Goal: Task Accomplishment & Management: Manage account settings

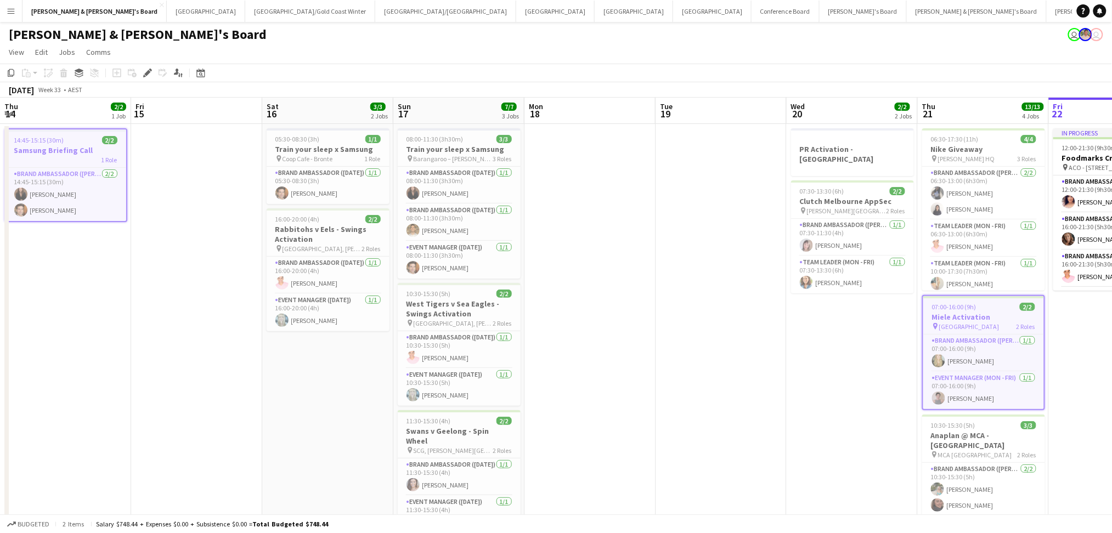
scroll to position [0, 381]
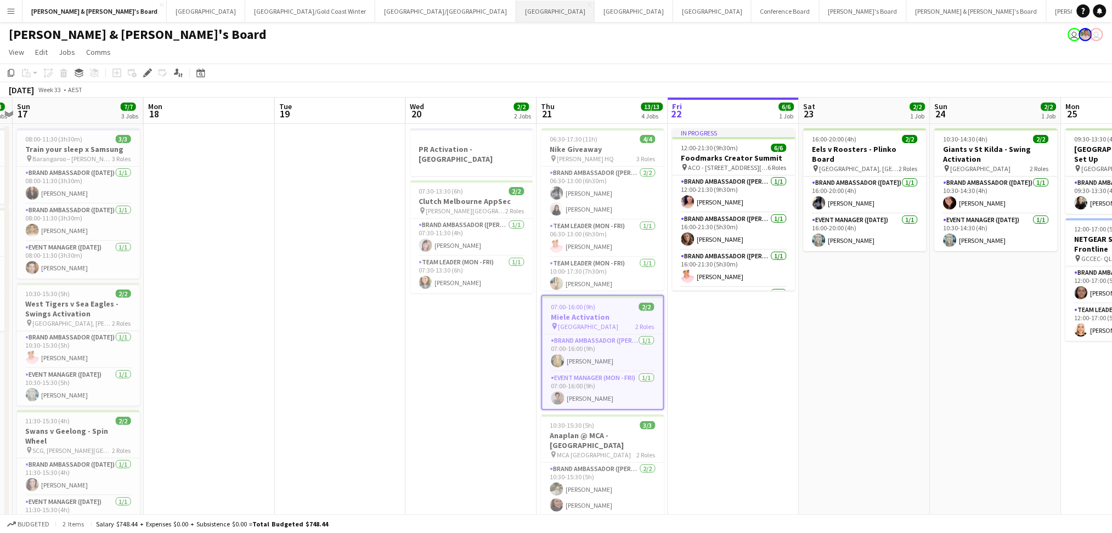
click at [516, 20] on button "Melbourne Close" at bounding box center [555, 11] width 78 height 21
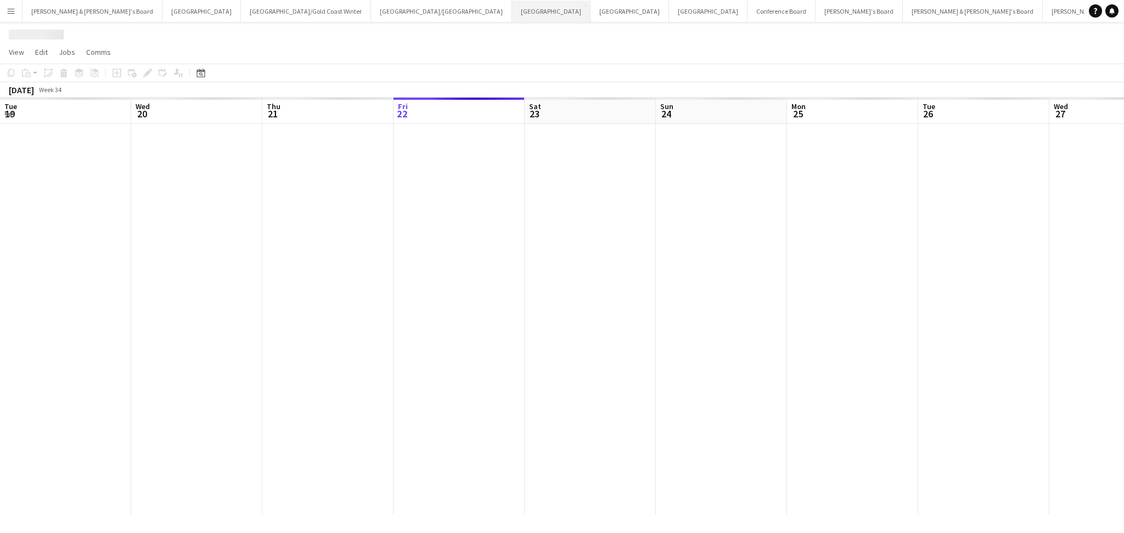
scroll to position [0, 262]
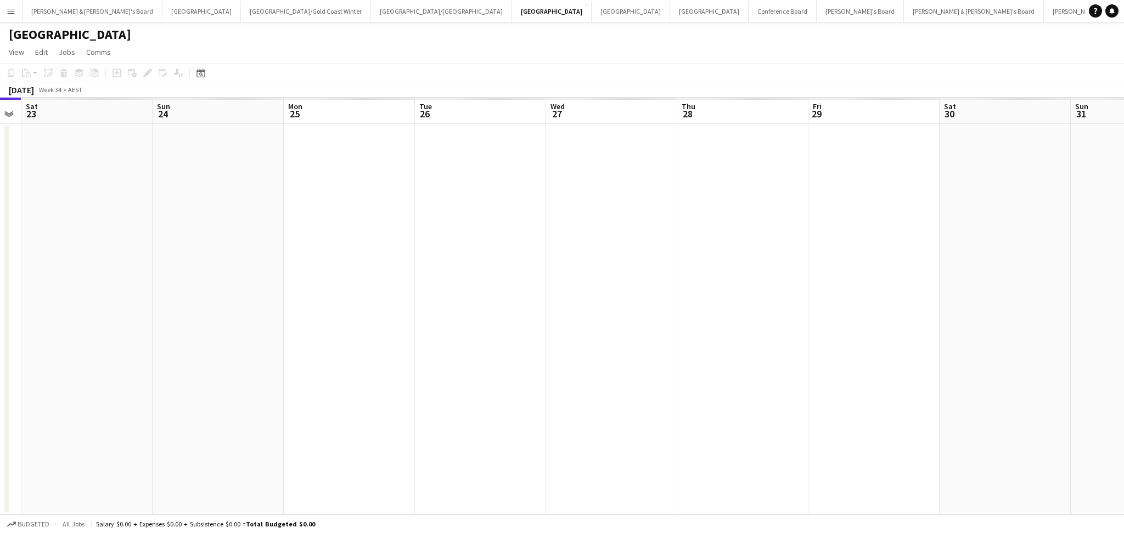
drag, startPoint x: 774, startPoint y: 401, endPoint x: 533, endPoint y: 387, distance: 241.3
click at [533, 387] on app-calendar-viewport "Tue 19 Wed 20 Thu 21 Fri 22 Sat 23 Sun 24 Mon 25 Tue 26 Wed 27 Thu 28 Fri 29 Sa…" at bounding box center [562, 306] width 1124 height 417
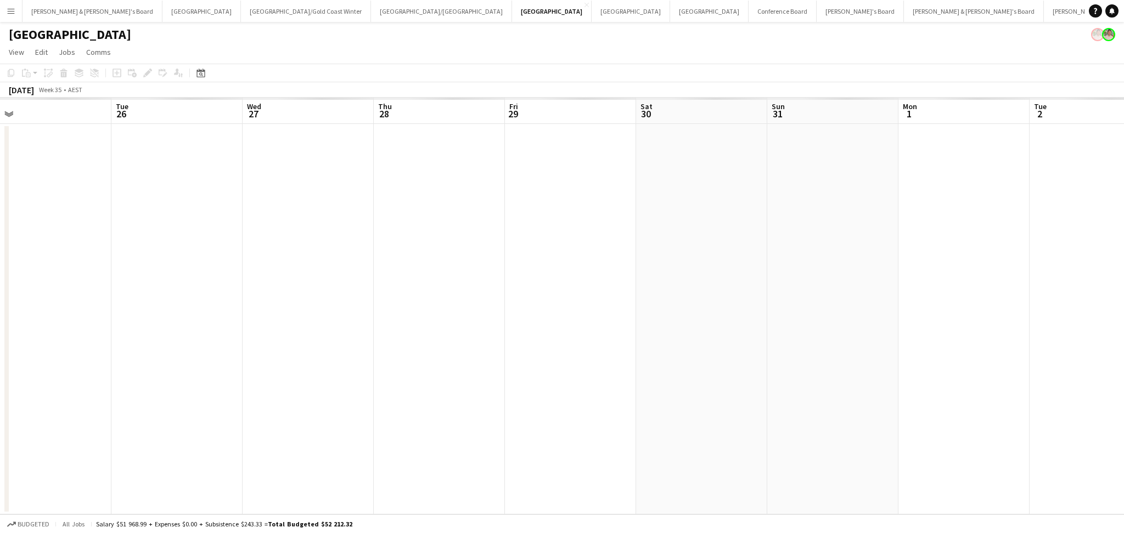
drag, startPoint x: 794, startPoint y: 426, endPoint x: 490, endPoint y: 426, distance: 303.5
click at [490, 426] on app-calendar-viewport "Fri 22 Sat 23 Sun 24 Mon 25 Tue 26 Wed 27 Thu 28 Fri 29 Sat 30 Sun 31 Mon 1 Tue…" at bounding box center [562, 306] width 1124 height 417
drag, startPoint x: 707, startPoint y: 431, endPoint x: 0, endPoint y: 386, distance: 708.3
click at [0, 387] on html "Menu Boards Boards Boards All jobs Status Workforce Workforce My Workforce Recr…" at bounding box center [562, 273] width 1124 height 547
drag, startPoint x: 696, startPoint y: 422, endPoint x: 136, endPoint y: 382, distance: 561.2
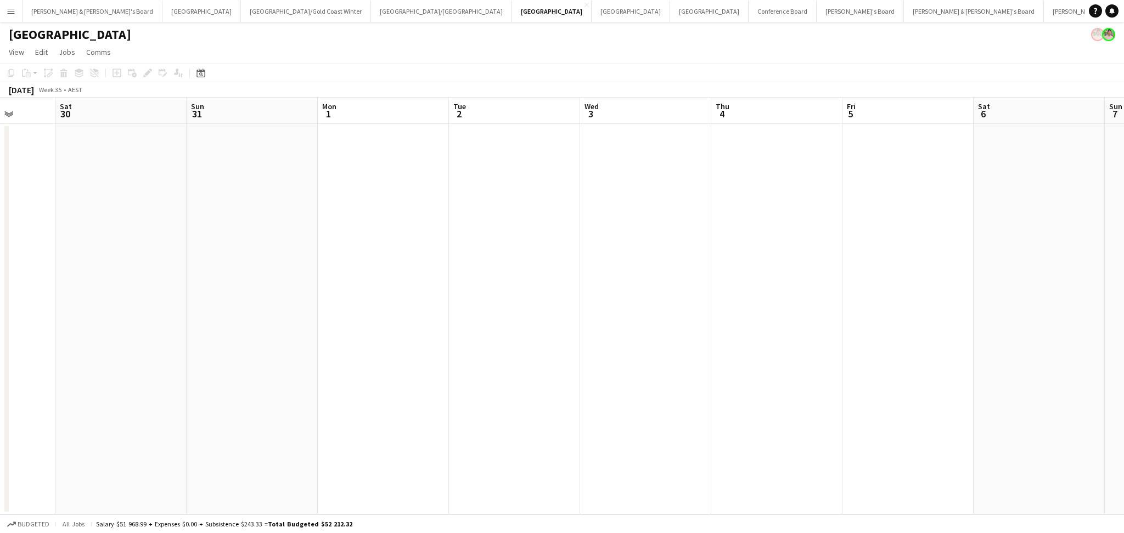
click at [132, 383] on app-calendar-viewport "Mon 25 Tue 26 Wed 27 Thu 28 Fri 29 Sat 30 Sun 31 Mon 1 Tue 2 Wed 3 Thu 4 Fri 5 …" at bounding box center [562, 306] width 1124 height 417
drag, startPoint x: 593, startPoint y: 450, endPoint x: 245, endPoint y: 406, distance: 350.7
click at [233, 414] on app-calendar-viewport "Sat 30 Sun 31 Mon 1 Tue 2 Wed 3 Thu 4 Fri 5 Sat 6 Sun 7 Mon 8 Tue 9 Wed 10 Thu …" at bounding box center [562, 306] width 1124 height 417
drag, startPoint x: 922, startPoint y: 411, endPoint x: 299, endPoint y: 398, distance: 623.0
click at [299, 398] on app-calendar-viewport "Tue 2 Wed 3 Thu 4 Fri 5 Sat 6 Sun 7 Mon 8 Tue 9 Wed 10 Thu 11 Fri 12 Sat 13 Sun…" at bounding box center [562, 306] width 1124 height 417
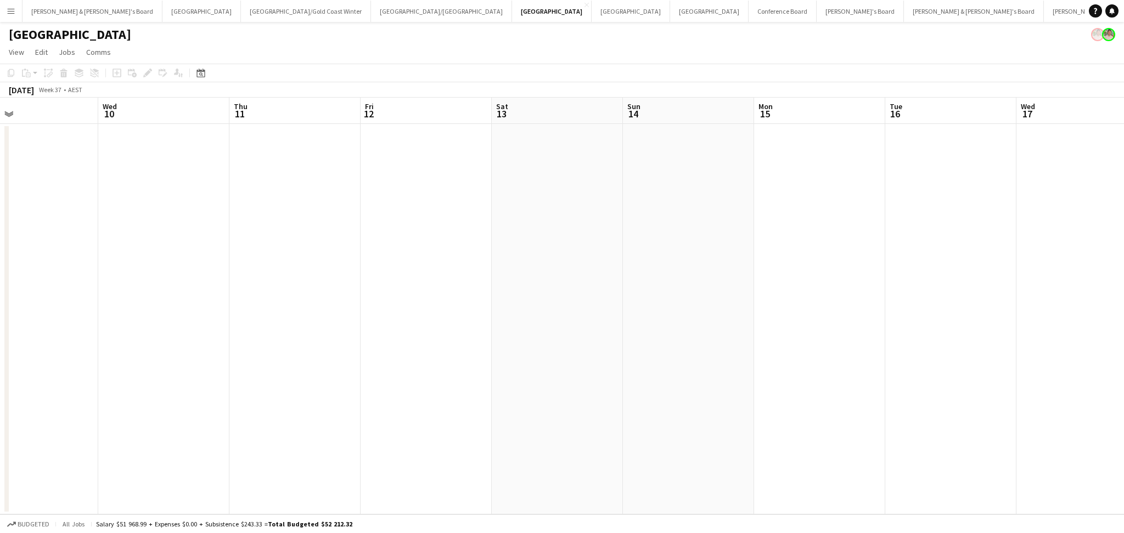
drag, startPoint x: 822, startPoint y: 423, endPoint x: 369, endPoint y: 417, distance: 452.8
click at [369, 417] on app-calendar-viewport "Sat 6 Sun 7 Mon 8 Tue 9 Wed 10 Thu 11 Fri 12 Sat 13 Sun 14 Mon 15 Tue 16 Wed 17…" at bounding box center [562, 306] width 1124 height 417
drag, startPoint x: 714, startPoint y: 438, endPoint x: 265, endPoint y: 402, distance: 450.9
click at [218, 411] on app-calendar-viewport "Sun 14 Mon 15 Tue 16 Wed 17 Thu 18 Fri 19 Sat 20 Sun 21 Mon 22 Tue 23 Wed 24 Th…" at bounding box center [562, 306] width 1124 height 417
drag, startPoint x: 693, startPoint y: 403, endPoint x: 347, endPoint y: 381, distance: 345.9
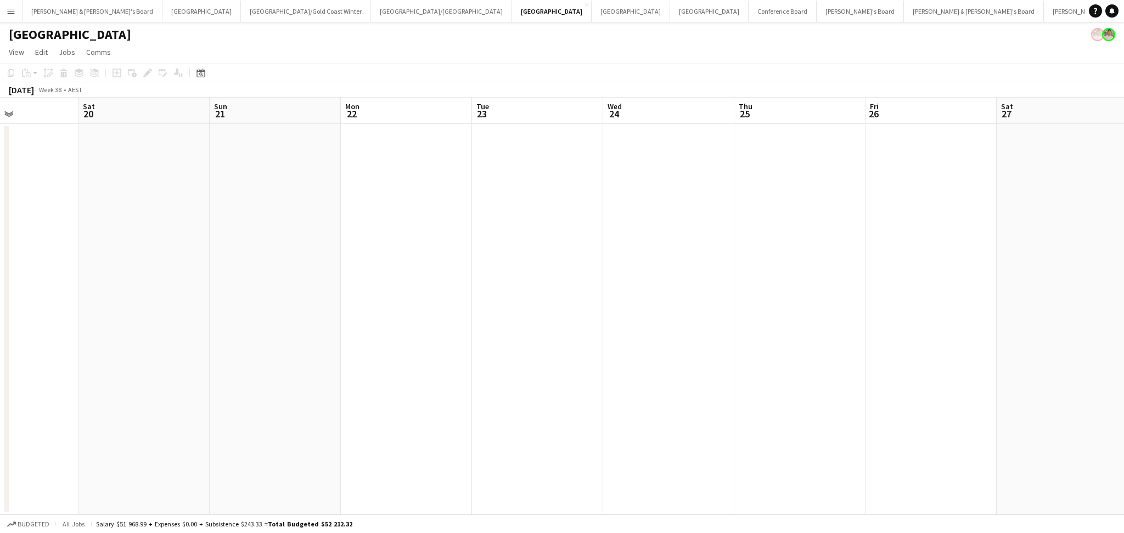
click at [347, 381] on app-calendar-viewport "Tue 16 Wed 17 Thu 18 Fri 19 Sat 20 Sun 21 Mon 22 Tue 23 Wed 24 Thu 25 Fri 26 Sa…" at bounding box center [562, 306] width 1124 height 417
click at [725, 403] on app-date-cell at bounding box center [768, 319] width 131 height 391
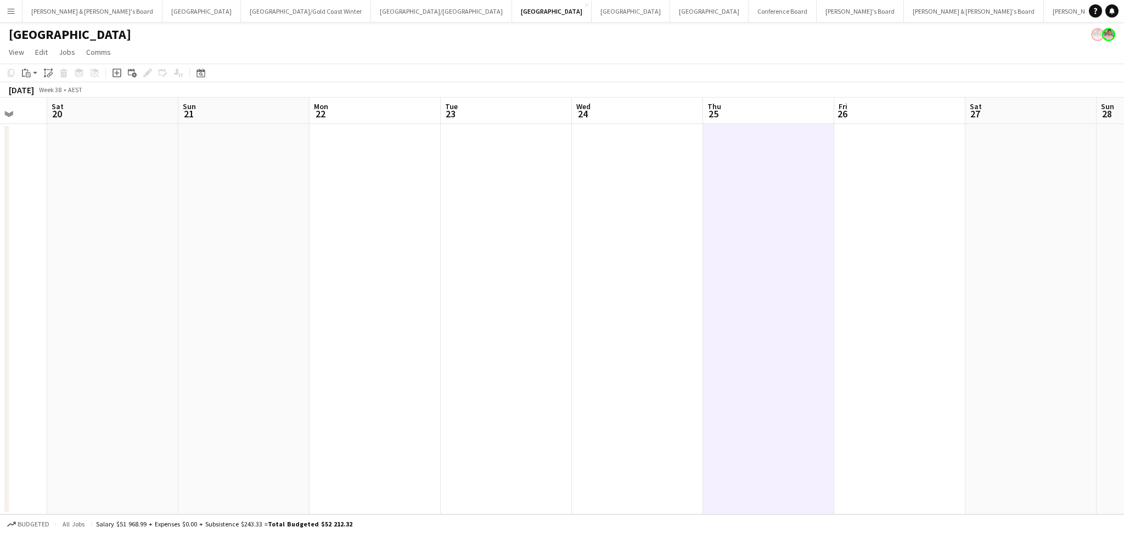
click at [620, 349] on app-date-cell at bounding box center [637, 319] width 131 height 391
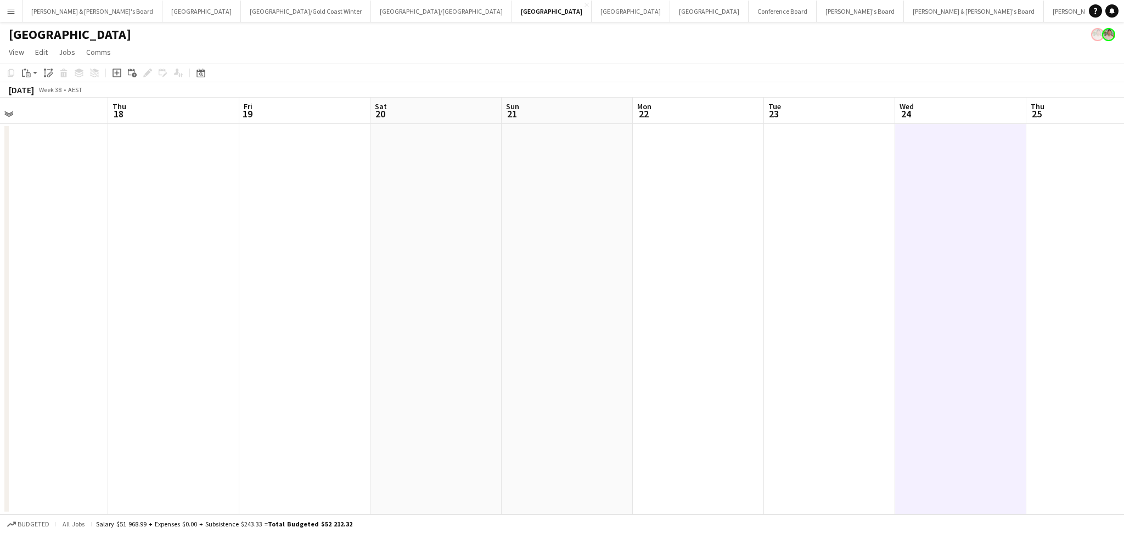
drag, startPoint x: 491, startPoint y: 288, endPoint x: 786, endPoint y: 260, distance: 296.6
click at [786, 260] on app-calendar-viewport "Mon 15 Tue 16 Wed 17 Thu 18 Fri 19 Sat 20 Sun 21 Mon 22 Tue 23 Wed 24 Thu 25 Fr…" at bounding box center [562, 306] width 1124 height 417
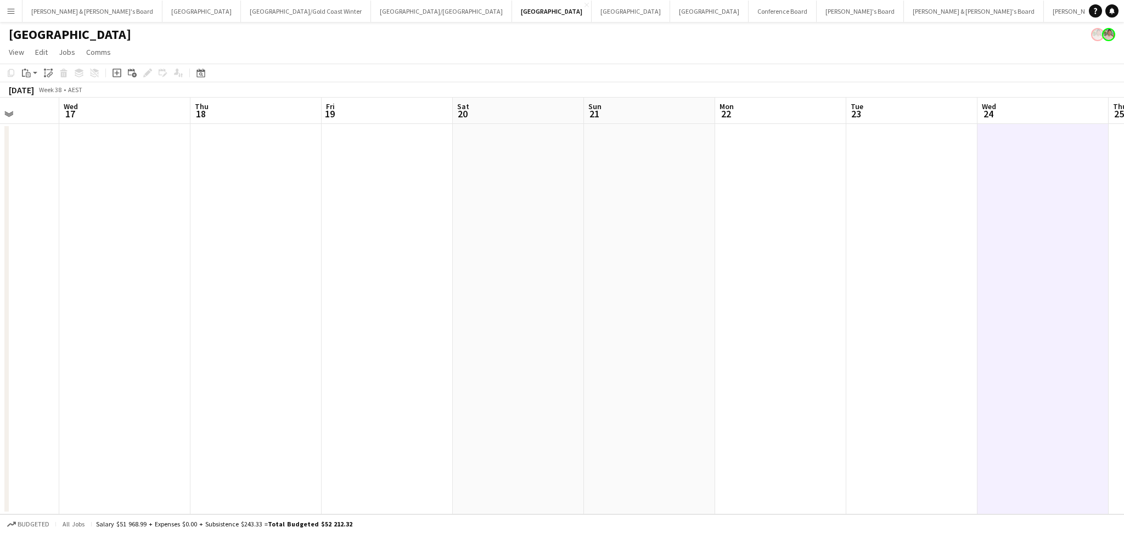
drag, startPoint x: 583, startPoint y: 244, endPoint x: 629, endPoint y: 170, distance: 87.7
click at [632, 215] on app-calendar-viewport "Sun 14 Mon 15 Tue 16 Wed 17 Thu 18 Fri 19 Sat 20 Sun 21 Mon 22 Tue 23 Wed 24 Th…" at bounding box center [562, 306] width 1124 height 417
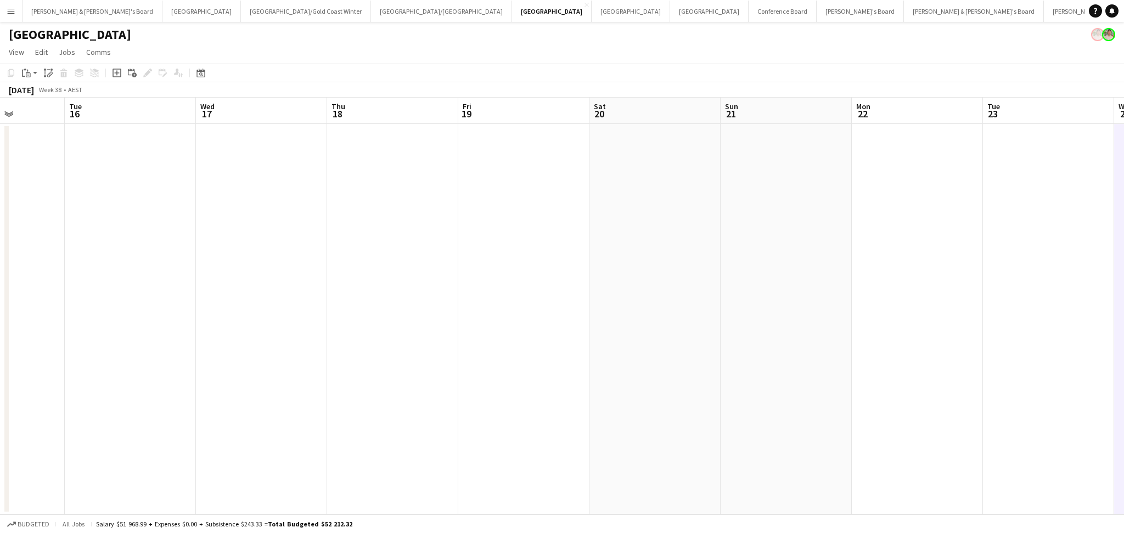
drag, startPoint x: 765, startPoint y: 365, endPoint x: 480, endPoint y: 344, distance: 285.6
click at [480, 344] on app-calendar-viewport "Sat 13 Sun 14 Mon 15 Tue 16 Wed 17 Thu 18 Fri 19 Sat 20 Sun 21 Mon 22 Tue 23 We…" at bounding box center [562, 306] width 1124 height 417
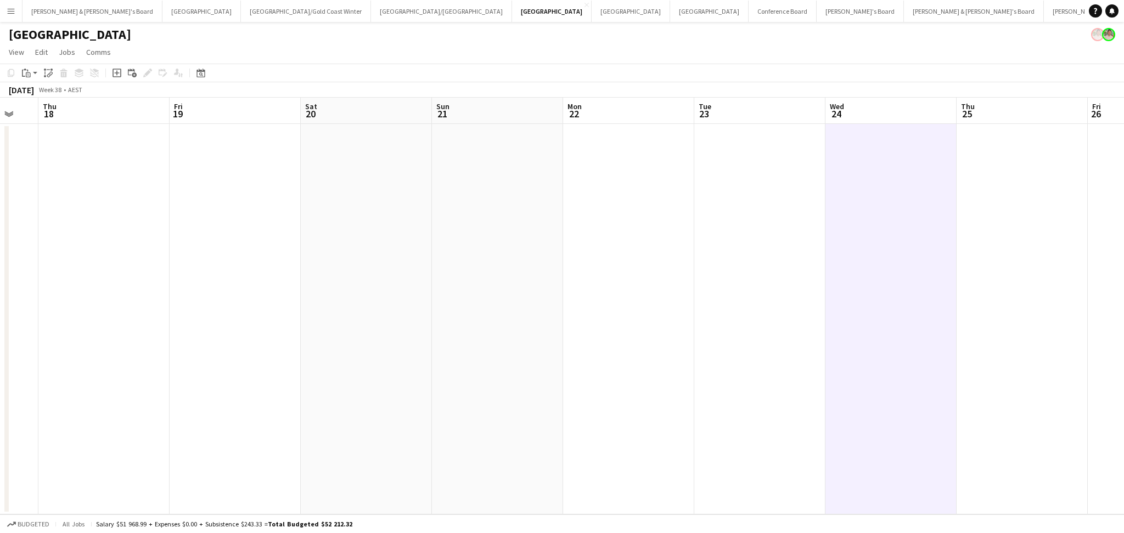
click at [780, 383] on app-date-cell at bounding box center [759, 319] width 131 height 391
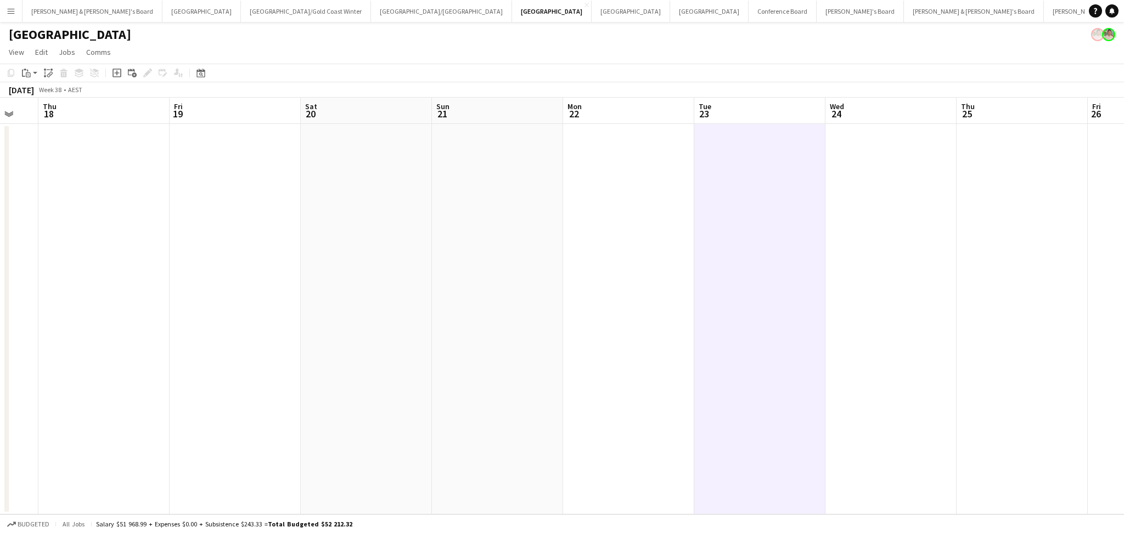
click at [917, 311] on app-date-cell at bounding box center [890, 319] width 131 height 391
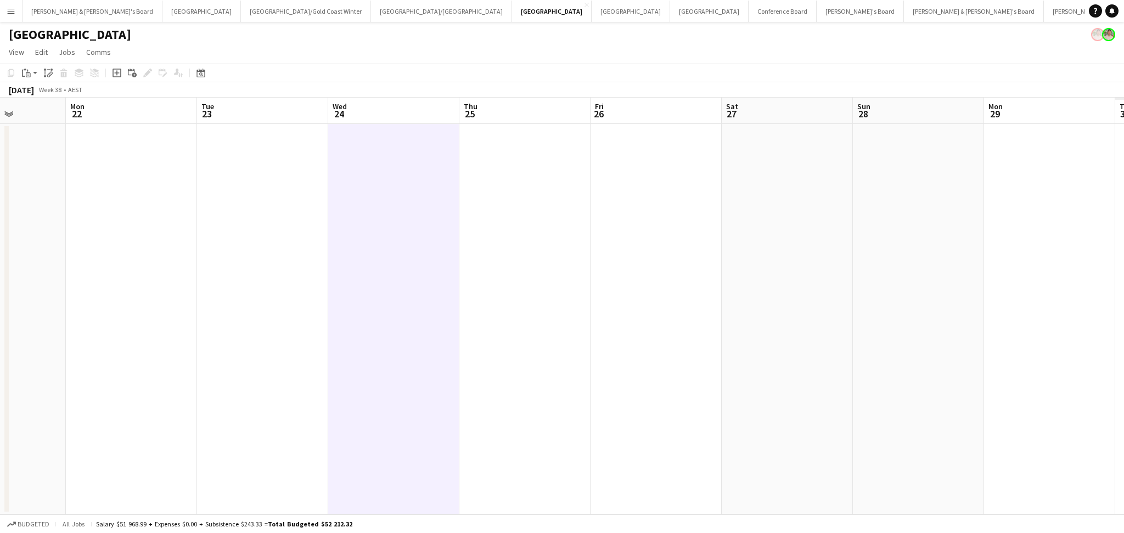
scroll to position [0, 390]
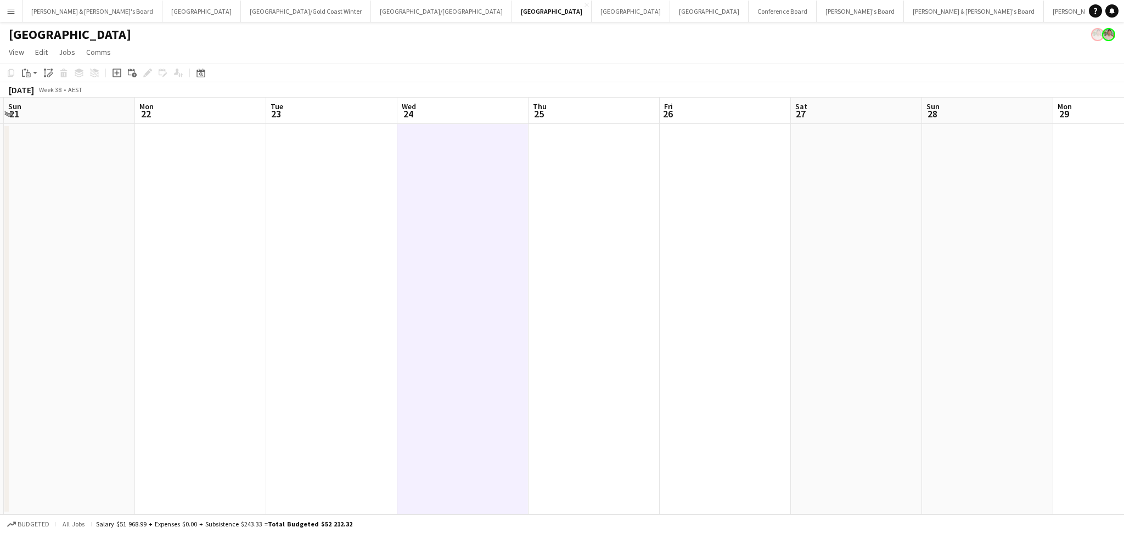
drag, startPoint x: 924, startPoint y: 306, endPoint x: 494, endPoint y: 310, distance: 429.7
click at [496, 312] on app-calendar-viewport "Thu 18 Fri 19 Sat 20 Sun 21 Mon 22 Tue 23 Wed 24 Thu 25 Fri 26 Sat 27 Sun 28 Mo…" at bounding box center [562, 306] width 1124 height 417
click at [61, 16] on button "[PERSON_NAME] & [PERSON_NAME]'s Board Close" at bounding box center [93, 11] width 140 height 21
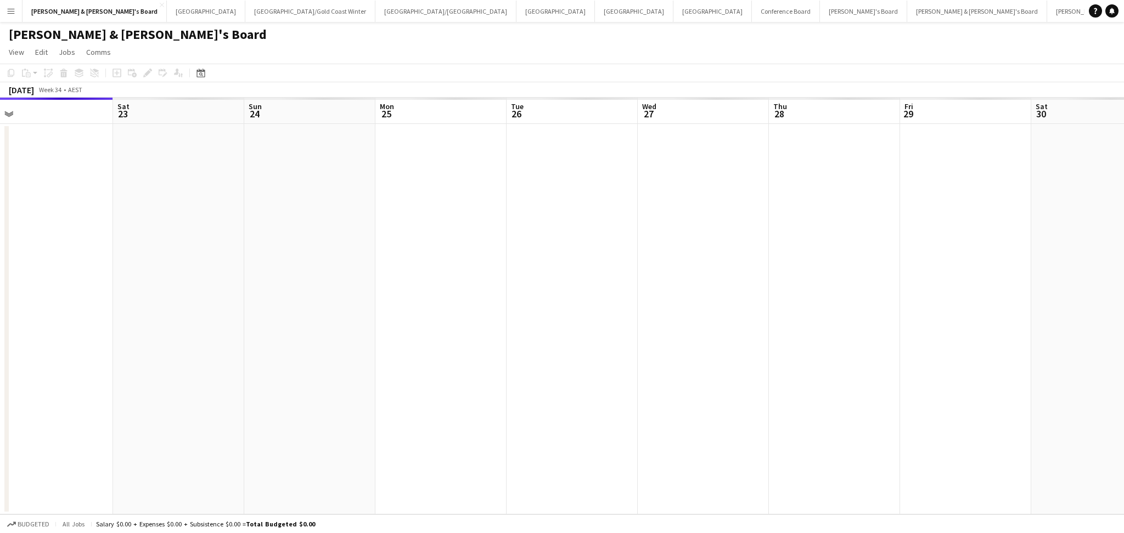
drag, startPoint x: 1025, startPoint y: 447, endPoint x: 592, endPoint y: 434, distance: 433.8
click at [592, 435] on app-calendar-viewport "Tue 19 Wed 20 Thu 21 Fri 22 Sat 23 Sun 24 Mon 25 Tue 26 Wed 27 Thu 28 Fri 29 Sa…" at bounding box center [562, 306] width 1124 height 417
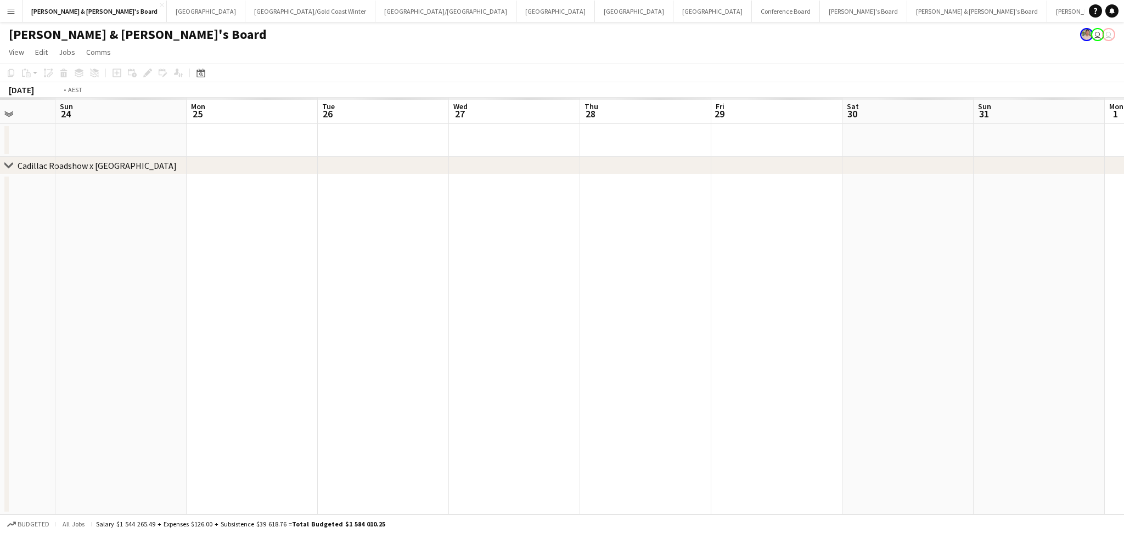
drag, startPoint x: 811, startPoint y: 420, endPoint x: 391, endPoint y: 369, distance: 423.5
click at [383, 374] on app-calendar-viewport "Thu 21 Fri 22 Sat 23 Sun 24 Mon 25 Tue 26 Wed 27 Thu 28 Fri 29 Sat 30 Sun 31 Mo…" at bounding box center [562, 306] width 1124 height 417
drag, startPoint x: 655, startPoint y: 370, endPoint x: 334, endPoint y: 346, distance: 322.5
click at [334, 346] on app-calendar-viewport "Mon 25 Tue 26 Wed 27 Thu 28 Fri 29 Sat 30 Sun 31 Mon 1 Tue 2 Wed 3 Thu 4 Fri 5 …" at bounding box center [562, 306] width 1124 height 417
drag, startPoint x: 694, startPoint y: 372, endPoint x: 250, endPoint y: 361, distance: 444.7
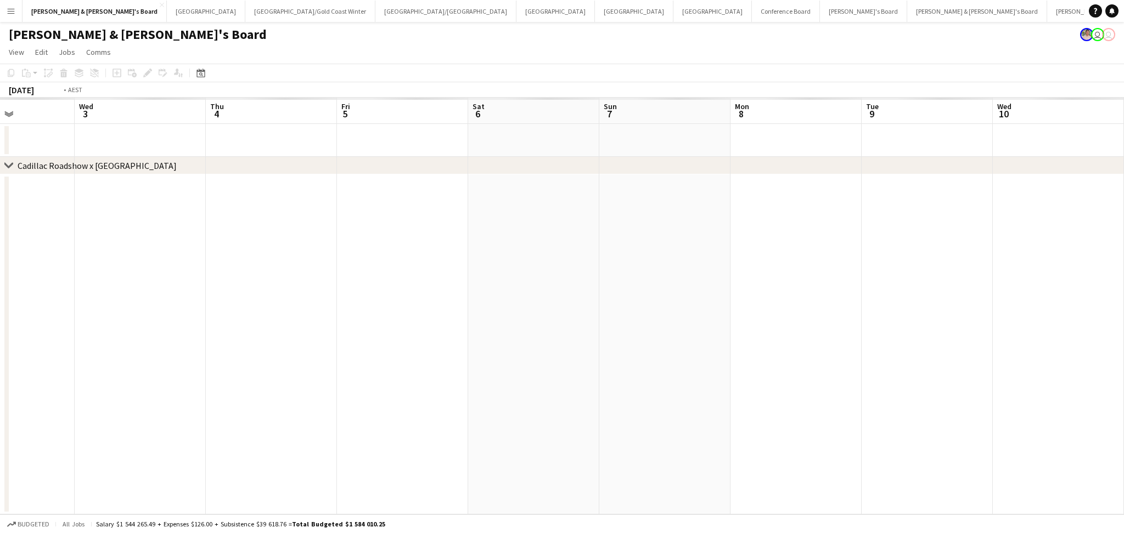
click at [250, 361] on app-calendar-viewport "Thu 28 Fri 29 Sat 30 Sun 31 Mon 1 Tue 2 Wed 3 Thu 4 Fri 5 Sat 6 Sun 7 Mon 8 Tue…" at bounding box center [562, 306] width 1124 height 417
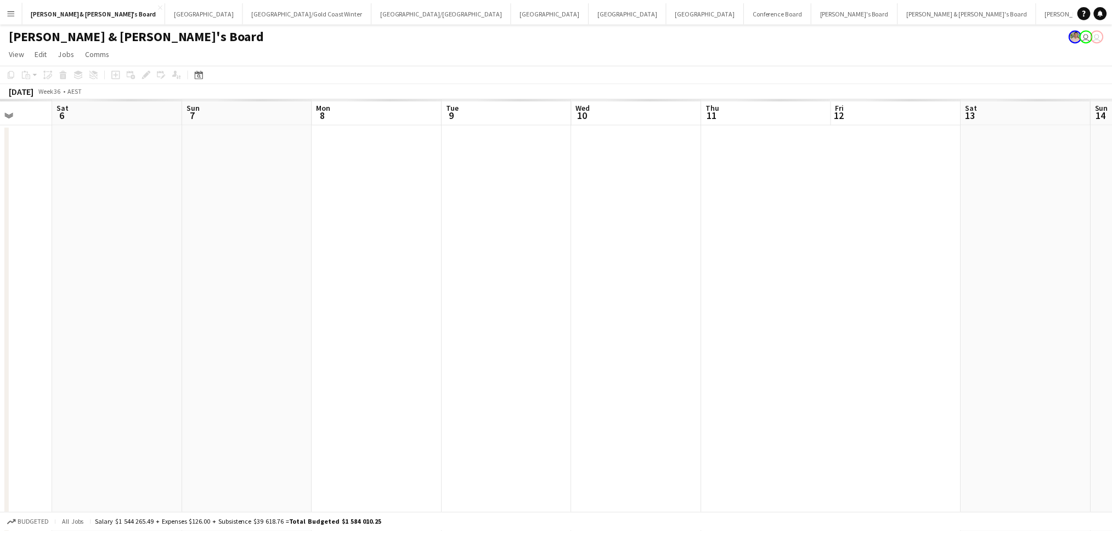
scroll to position [0, 479]
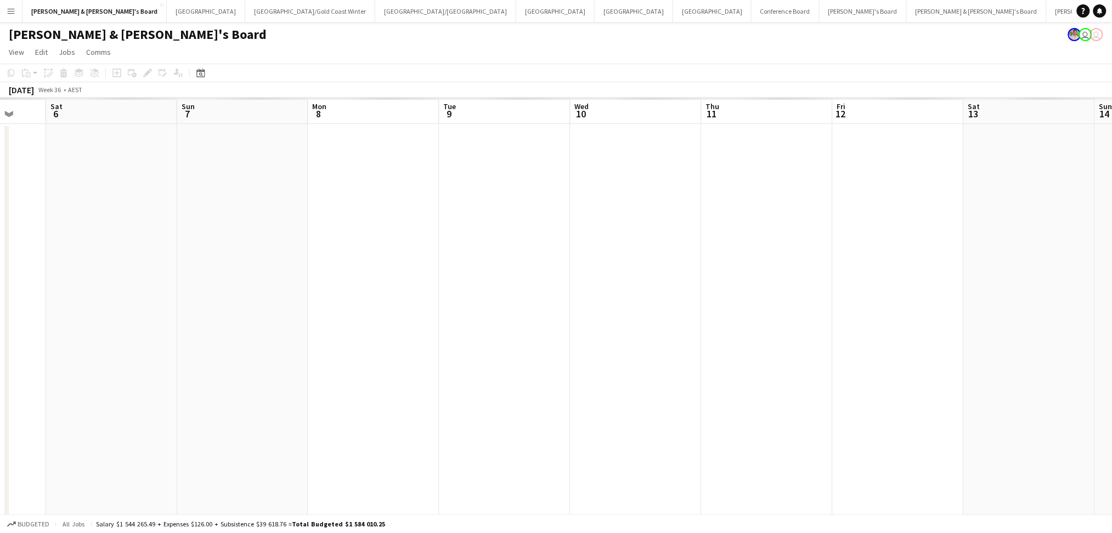
drag, startPoint x: 618, startPoint y: 383, endPoint x: 363, endPoint y: 379, distance: 254.7
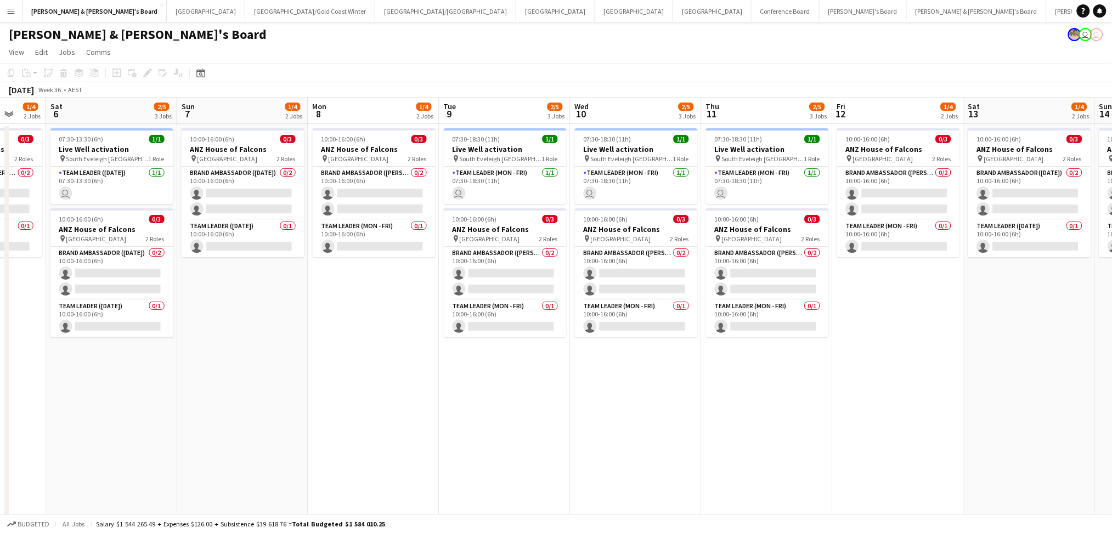
drag, startPoint x: 741, startPoint y: 381, endPoint x: 100, endPoint y: 351, distance: 641.7
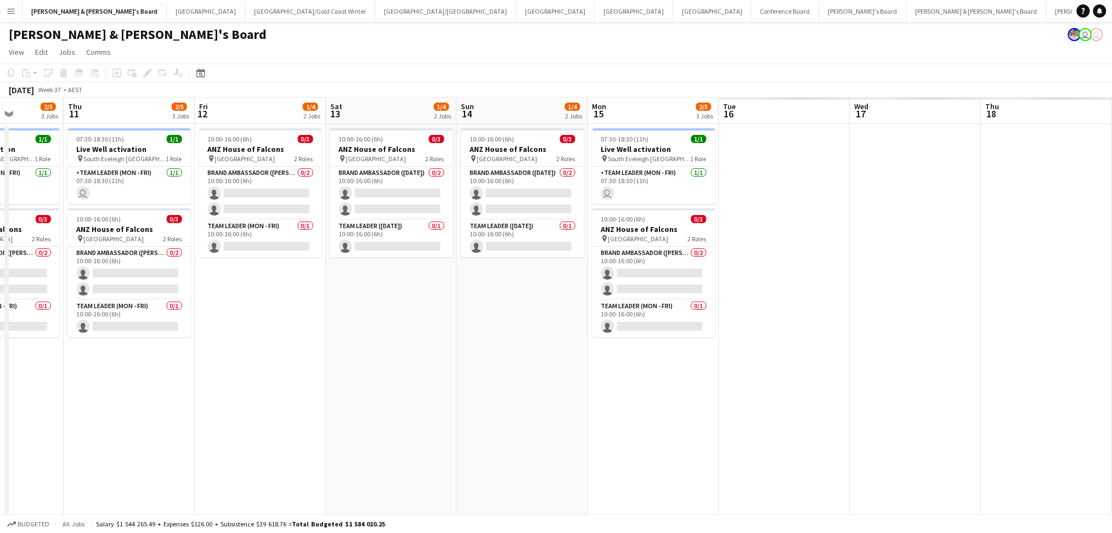
drag, startPoint x: 100, startPoint y: 351, endPoint x: 359, endPoint y: 369, distance: 259.1
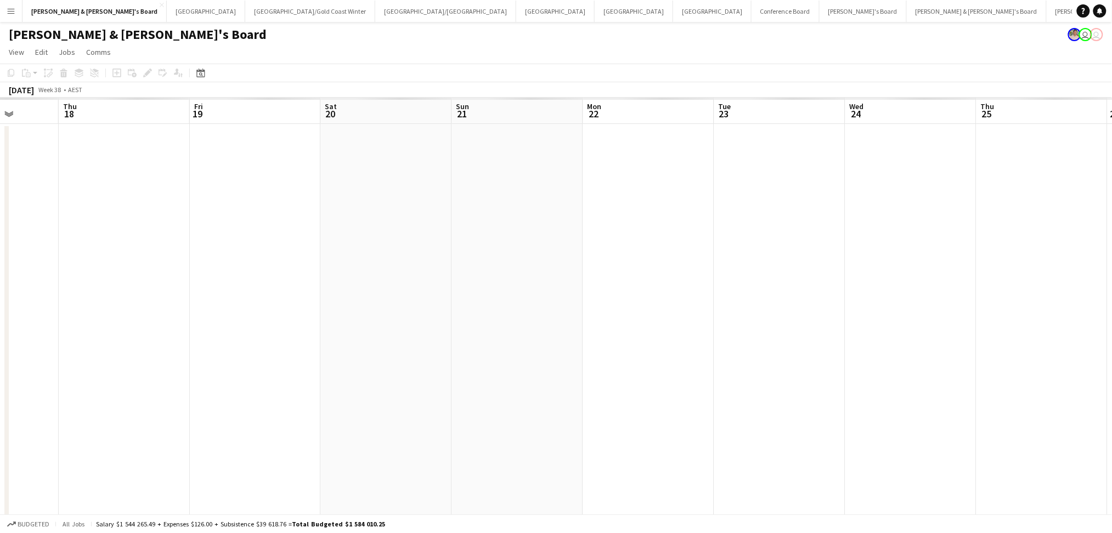
drag, startPoint x: 885, startPoint y: 418, endPoint x: 436, endPoint y: 386, distance: 450.0
drag, startPoint x: 739, startPoint y: 429, endPoint x: 599, endPoint y: 401, distance: 142.8
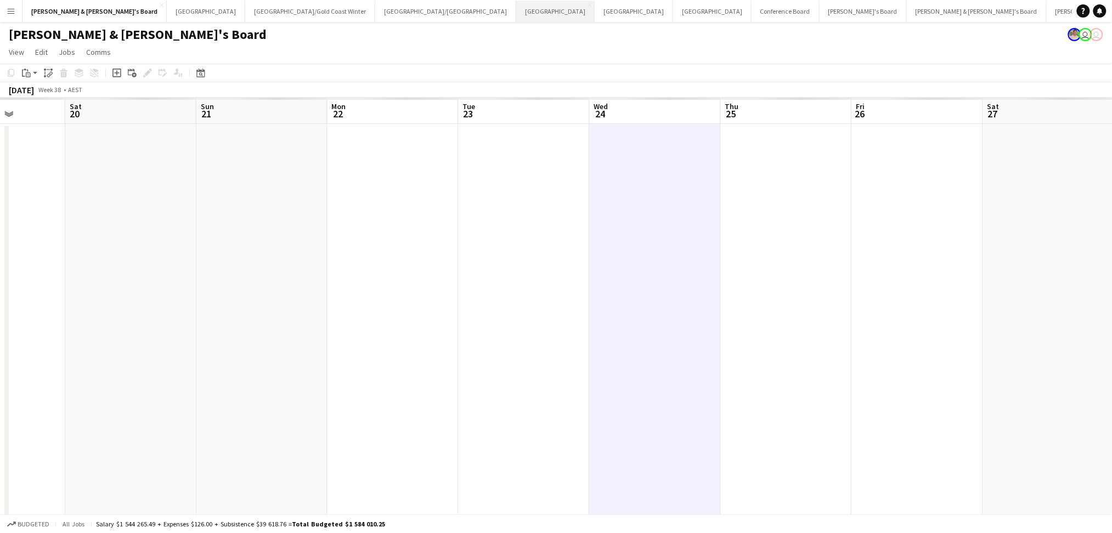
click at [516, 12] on button "Melbourne Close" at bounding box center [555, 11] width 78 height 21
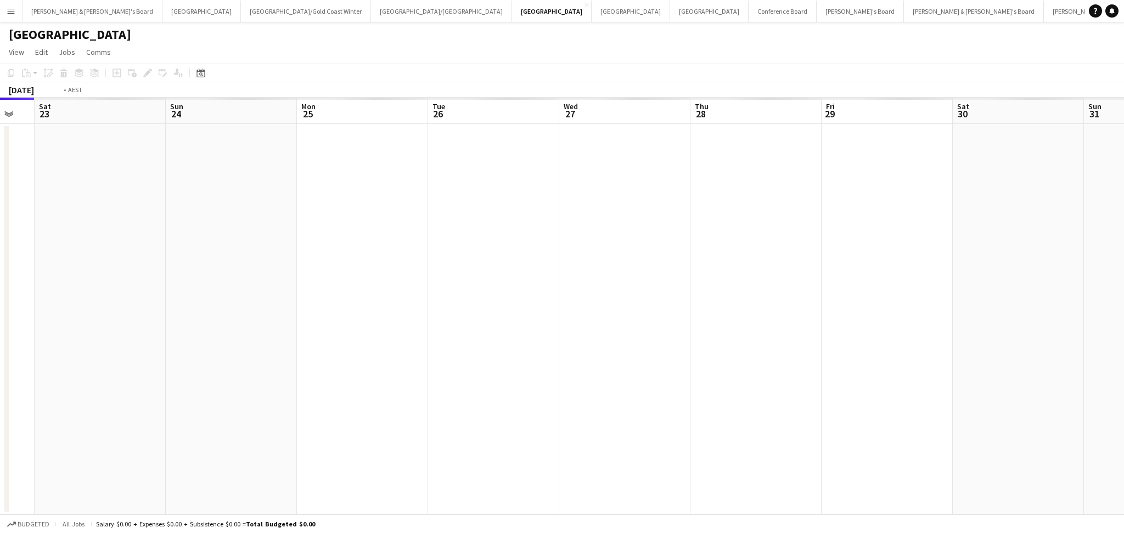
click at [195, 267] on app-calendar-viewport "Tue 19 Wed 20 Thu 21 Fri 22 Sat 23 Sun 24 Mon 25 Tue 26 Wed 27 Thu 28 Fri 29 Sa…" at bounding box center [562, 306] width 1124 height 417
drag, startPoint x: 785, startPoint y: 308, endPoint x: 263, endPoint y: 337, distance: 522.7
click at [263, 337] on app-calendar-viewport "Sun 24 Mon 25 Tue 26 Wed 27 Thu 28 Fri 29 Sat 30 Sun 31 Mon 1 Tue 2 Wed 3 Thu 4…" at bounding box center [562, 306] width 1124 height 417
drag, startPoint x: 782, startPoint y: 408, endPoint x: 389, endPoint y: 379, distance: 394.0
click at [379, 383] on app-calendar-viewport "Fri 29 Sat 30 Sun 31 Mon 1 Tue 2 Wed 3 Thu 4 Fri 5 Sat 6 Sun 7 Mon 8 Tue 9 Wed …" at bounding box center [562, 306] width 1124 height 417
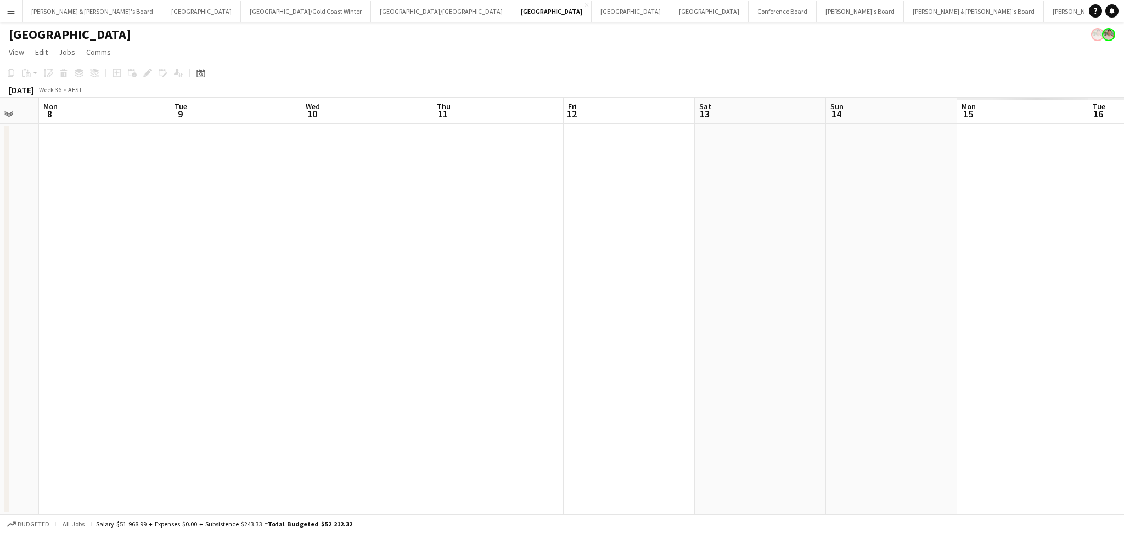
drag, startPoint x: 870, startPoint y: 396, endPoint x: 271, endPoint y: 360, distance: 600.9
click at [271, 360] on app-calendar-viewport "Thu 4 Fri 5 Sat 6 Sun 7 Mon 8 Tue 9 Wed 10 Thu 11 Fri 12 Sat 13 Sun 14 Mon 15 T…" at bounding box center [562, 306] width 1124 height 417
drag, startPoint x: 866, startPoint y: 397, endPoint x: 277, endPoint y: 369, distance: 589.5
click at [277, 369] on app-calendar-viewport "Mon 8 Tue 9 Wed 10 Thu 11 Fri 12 Sat 13 Sun 14 Mon 15 Tue 16 Wed 17 Thu 18 Fri …" at bounding box center [562, 306] width 1124 height 417
drag, startPoint x: 745, startPoint y: 403, endPoint x: 317, endPoint y: 362, distance: 430.1
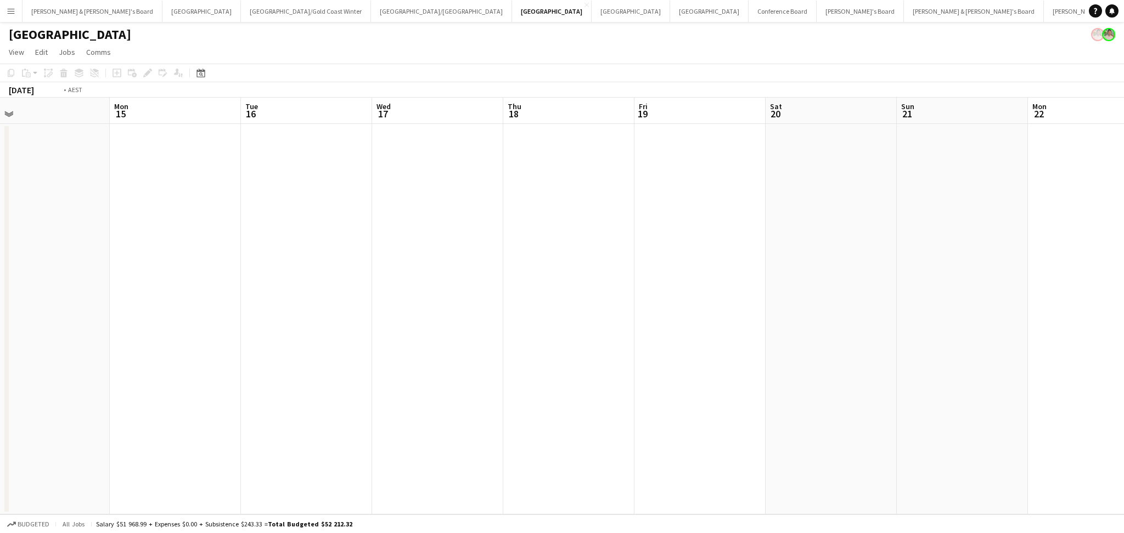
click at [317, 362] on app-calendar-viewport "Wed 10 Thu 11 Fri 12 Sat 13 Sun 14 Mon 15 Tue 16 Wed 17 Thu 18 Fri 19 Sat 20 Su…" at bounding box center [562, 306] width 1124 height 417
drag, startPoint x: 736, startPoint y: 386, endPoint x: 207, endPoint y: 367, distance: 528.8
click at [207, 367] on app-calendar-viewport "Mon 15 Tue 16 Wed 17 Thu 18 Fri 19 Sat 20 Sun 21 Mon 22 Tue 23 Wed 24 Thu 25 Fr…" at bounding box center [562, 306] width 1124 height 417
drag, startPoint x: 265, startPoint y: 377, endPoint x: 918, endPoint y: 345, distance: 653.9
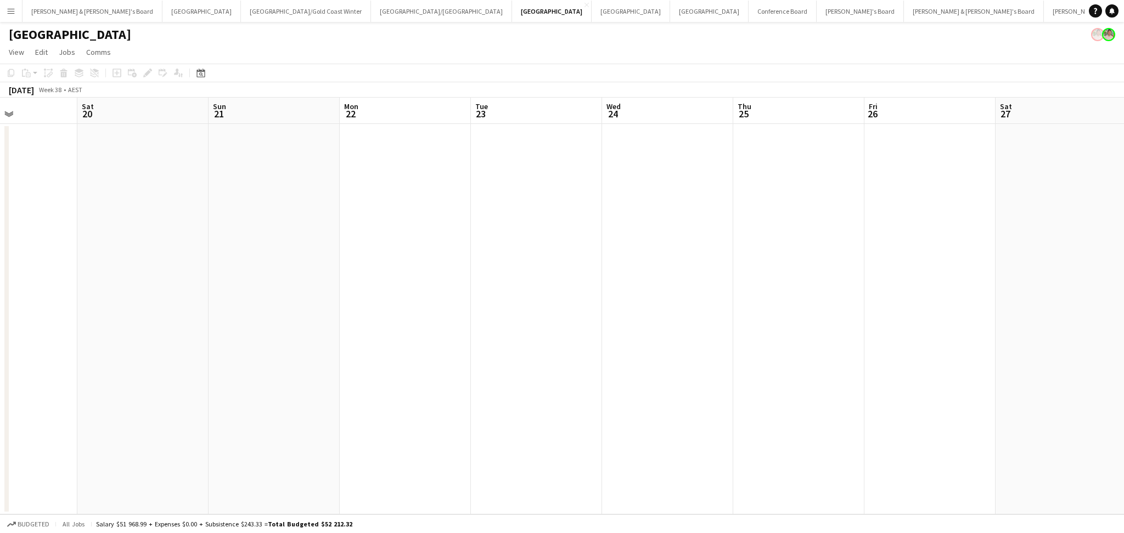
click at [918, 345] on app-calendar-viewport "Thu 18 Fri 19 Sat 20 Sun 21 Mon 22 Tue 23 Wed 24 Thu 25 Fri 26 Sat 27 Sun 28 Mo…" at bounding box center [562, 306] width 1124 height 417
drag, startPoint x: 881, startPoint y: 355, endPoint x: 294, endPoint y: 351, distance: 586.7
click at [294, 351] on app-calendar-viewport "Sun 14 Mon 15 Tue 16 Wed 17 Thu 18 Fri 19 Sat 20 Sun 21 Mon 22 Tue 23 Wed 24 Th…" at bounding box center [562, 306] width 1124 height 417
drag
click at [649, 336] on app-calendar-viewport "Thu 18 Fri 19 Sat 20 Sun 21 Mon 22 Tue 23 Wed 24 Thu 25 Fri 26 Sat 27 Sun 28 Mo…" at bounding box center [562, 306] width 1124 height 417
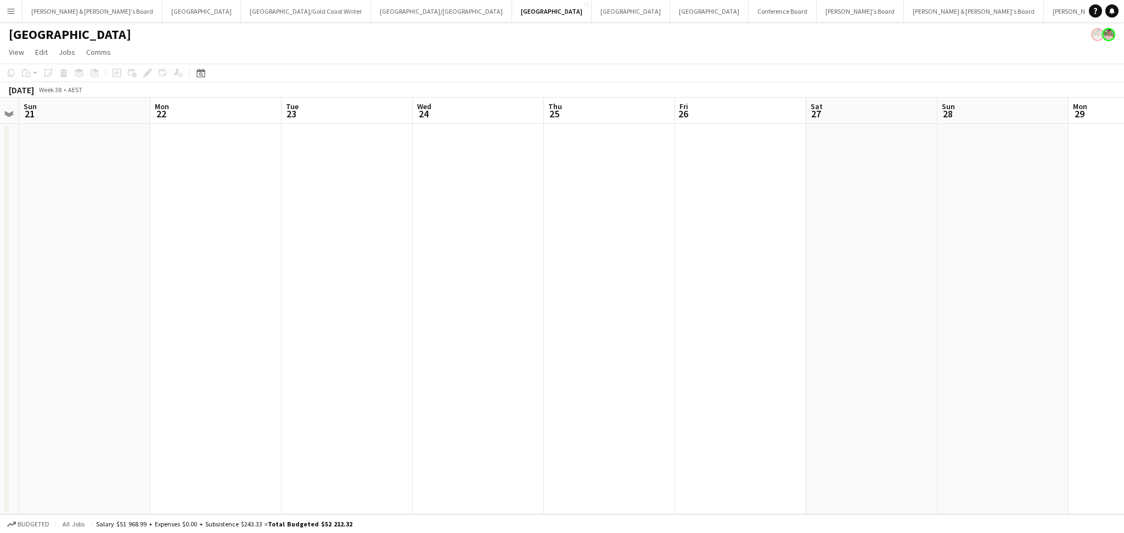
scroll to position [0, 378]
click at [468, 313] on app-date-cell at bounding box center [474, 319] width 131 height 391
click at [492, 223] on app-date-cell at bounding box center [459, 319] width 131 height 391
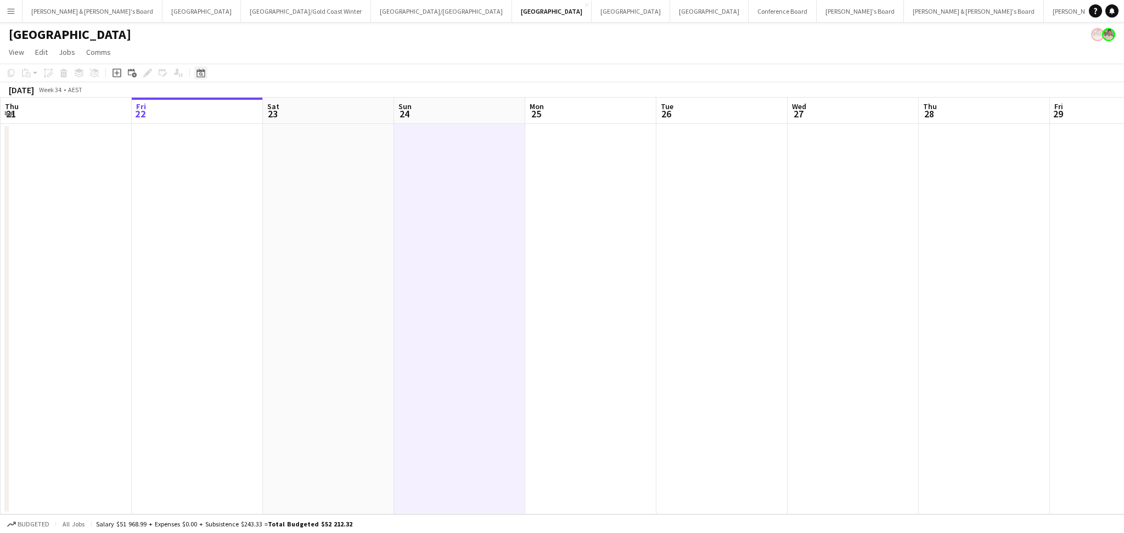
click at [196, 78] on div "Date picker" at bounding box center [200, 72] width 13 height 13
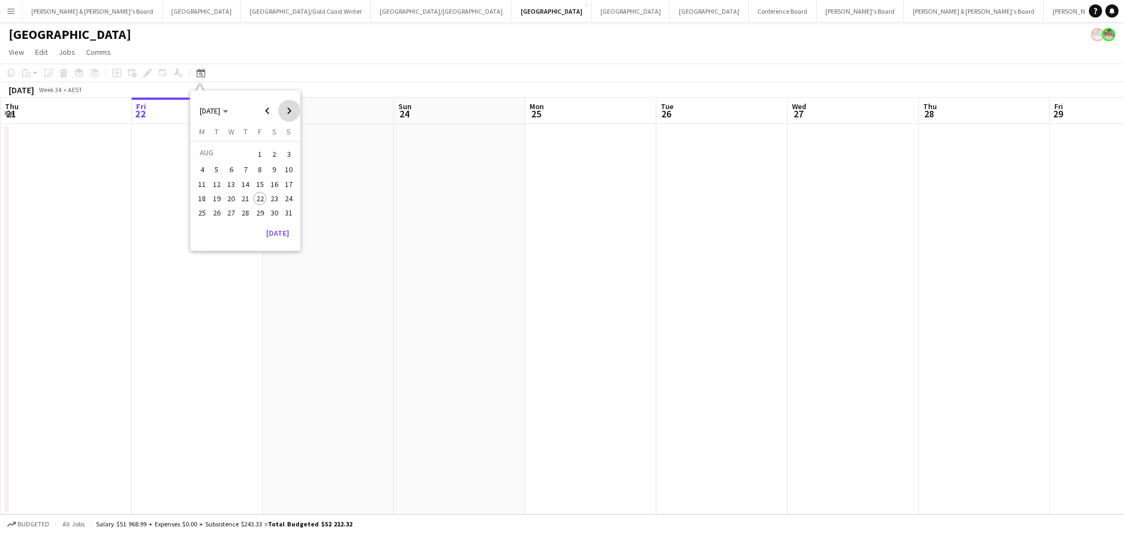
click at [288, 113] on span "Next month" at bounding box center [289, 111] width 22 height 22
click at [231, 207] on span "24" at bounding box center [230, 210] width 13 height 13
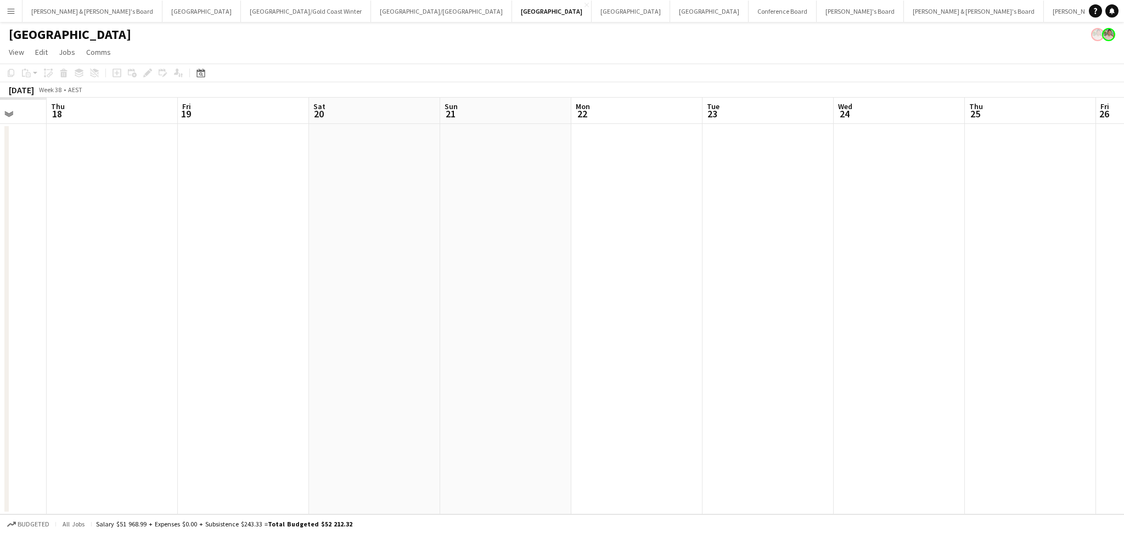
drag, startPoint x: 176, startPoint y: 267, endPoint x: 678, endPoint y: 271, distance: 502.2
click at [678, 271] on app-calendar-viewport "Mon 15 Tue 16 Wed 17 Thu 18 Fri 19 Sat 20 Sun 21 Mon 22 Tue 23 Wed 24 Thu 25 Fr…" at bounding box center [562, 306] width 1124 height 417
drag, startPoint x: 290, startPoint y: 323, endPoint x: 808, endPoint y: 316, distance: 517.6
click at [808, 316] on app-calendar-viewport "Mon 15 Tue 16 Wed 17 Thu 18 Fri 19 Sat 20 Sun 21 Mon 22 Tue 23 Wed 24 Thu 25 Fr…" at bounding box center [562, 306] width 1124 height 417
drag, startPoint x: 364, startPoint y: 338, endPoint x: 784, endPoint y: 338, distance: 419.8
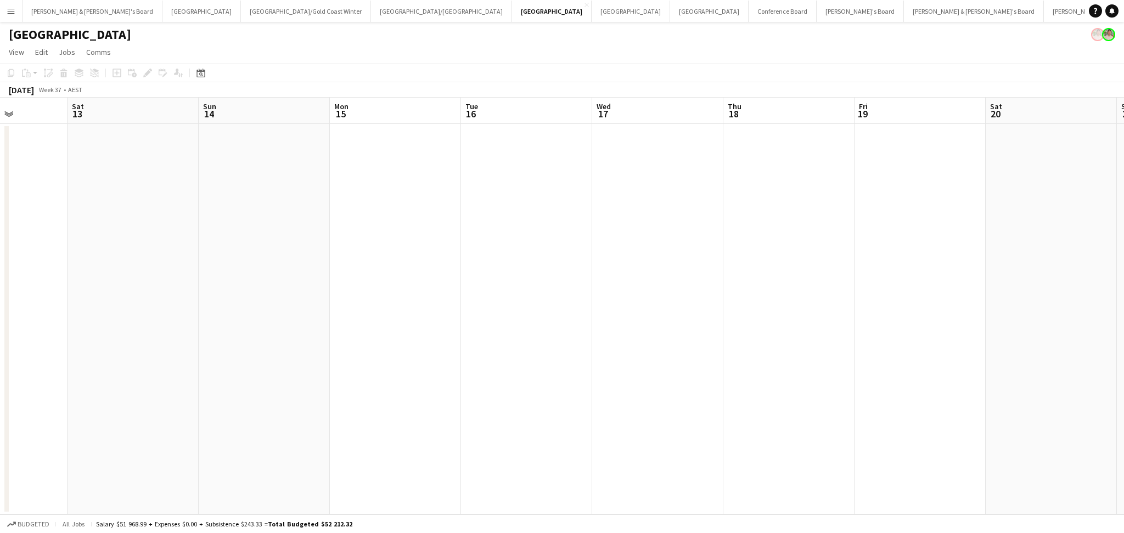
click at [784, 338] on app-calendar-viewport "Thu 11 Fri 12 Sat 13 Sun 14 Mon 15 Tue 16 Wed 17 Thu 18 Fri 19 Sat 20 Sun 21 Mo…" at bounding box center [562, 306] width 1124 height 417
drag, startPoint x: 472, startPoint y: 335, endPoint x: 767, endPoint y: 340, distance: 294.8
click at [767, 340] on app-calendar-viewport "Mon 8 Tue 9 Wed 10 Thu 11 Fri 12 Sat 13 Sun 14 Mon 15 Tue 16 Wed 17 Thu 18 Fri …" at bounding box center [562, 306] width 1124 height 417
drag, startPoint x: 505, startPoint y: 340, endPoint x: 629, endPoint y: 340, distance: 123.5
click at [629, 340] on app-calendar-viewport "Fri 5 Sat 6 Sun 7 Mon 8 Tue 9 Wed 10 Thu 11 Fri 12 Sat 13 Sun 14 Mon 15 Tue 16 …" at bounding box center [562, 306] width 1124 height 417
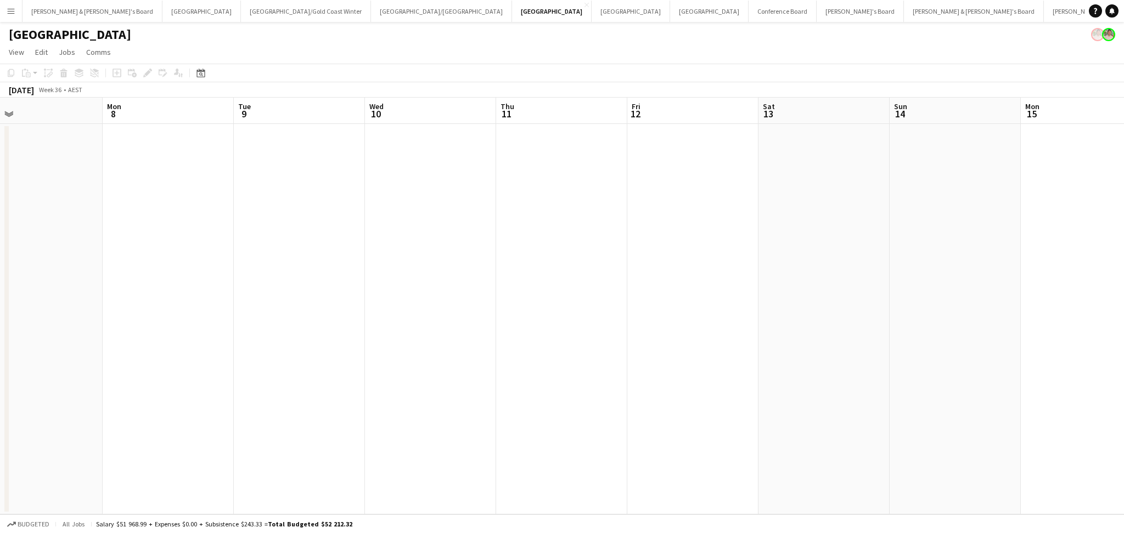
drag, startPoint x: 365, startPoint y: 321, endPoint x: 801, endPoint y: 321, distance: 435.8
click at [801, 321] on app-calendar-viewport "Fri 5 Sat 6 Sun 7 Mon 8 Tue 9 Wed 10 Thu 11 Fri 12 Sat 13 Sun 14 Mon 15 Tue 16 …" at bounding box center [562, 306] width 1124 height 417
drag, startPoint x: 393, startPoint y: 321, endPoint x: 835, endPoint y: 345, distance: 443.0
click at [834, 345] on app-calendar-viewport "Mon 1 Tue 2 Wed 3 Thu 4 Fri 5 Sat 6 Sun 7 Mon 8 Tue 9 Wed 10 Thu 11 Fri 12 Sat …" at bounding box center [562, 306] width 1124 height 417
drag, startPoint x: 937, startPoint y: 365, endPoint x: 217, endPoint y: 297, distance: 722.7
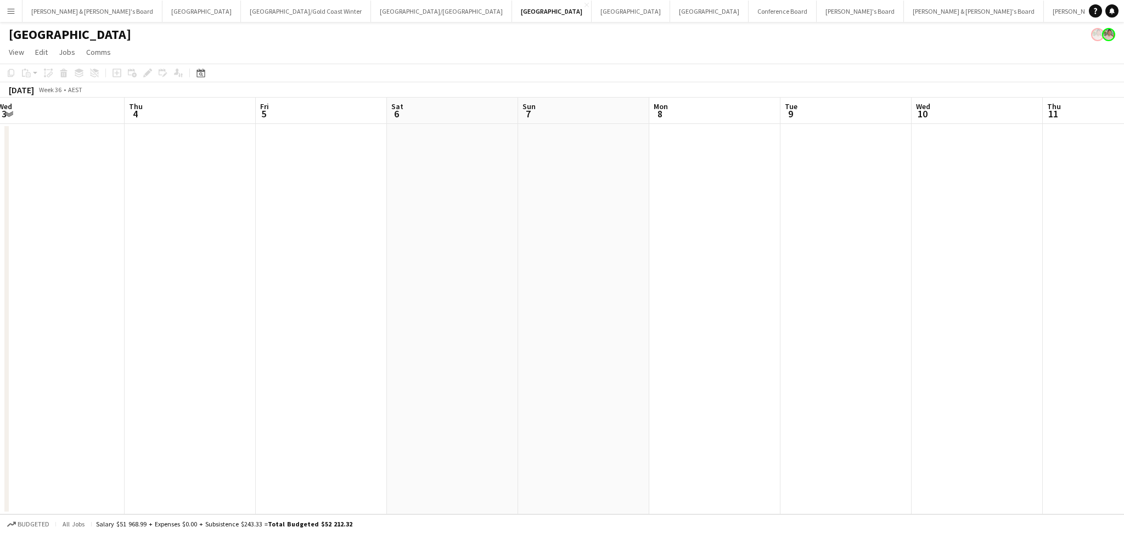
click at [217, 297] on app-calendar-viewport "Mon 1 Tue 2 Wed 3 Thu 4 Fri 5 Sat 6 Sun 7 Mon 8 Tue 9 Wed 10 Thu 11 Fri 12 Sat …" at bounding box center [562, 306] width 1124 height 417
drag, startPoint x: 335, startPoint y: 288, endPoint x: 212, endPoint y: 270, distance: 124.2
click at [212, 270] on app-calendar-viewport "Wed 3 Thu 4 Fri 5 Sat 6 Sun 7 Mon 8 Tue 9 Wed 10 Thu 11 Fri 12 Sat 13 Sun 14 Mo…" at bounding box center [562, 306] width 1124 height 417
drag, startPoint x: 794, startPoint y: 351, endPoint x: 285, endPoint y: 299, distance: 511.9
click at [260, 301] on app-calendar-viewport "Sun 7 Mon 8 Tue 9 Wed 10 Thu 11 Fri 12 Sat 13 Sun 14 Mon 15 Tue 16 Wed 17 Thu 1…" at bounding box center [562, 306] width 1124 height 417
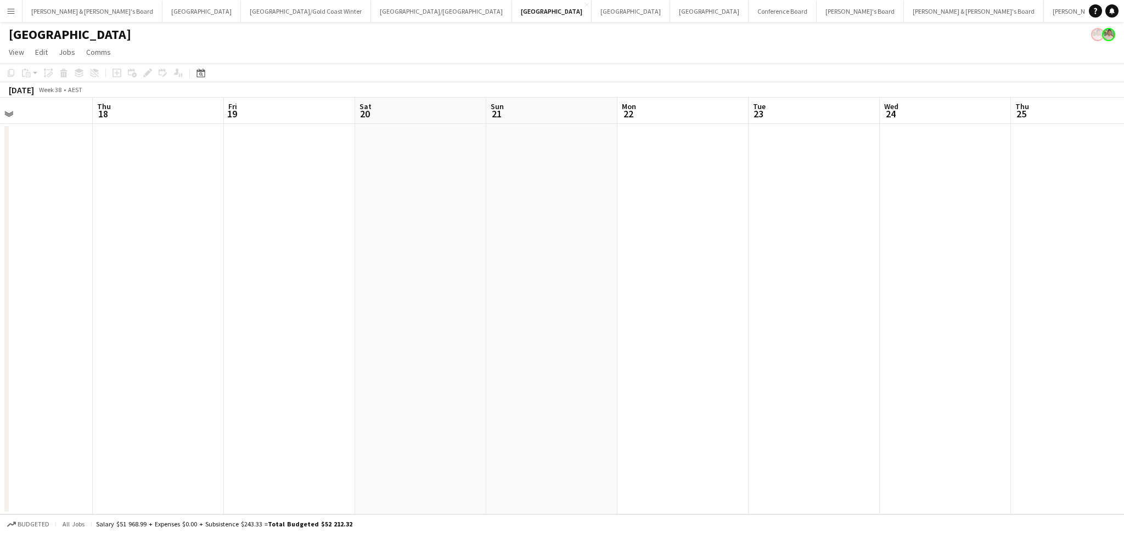
drag, startPoint x: 771, startPoint y: 351, endPoint x: 366, endPoint y: 311, distance: 407.0
click at [365, 311] on app-calendar-viewport "Sun 14 Mon 15 Tue 16 Wed 17 Thu 18 Fri 19 Sat 20 Sun 21 Mon 22 Tue 23 Wed 24 Th…" at bounding box center [562, 306] width 1124 height 417
drag, startPoint x: 770, startPoint y: 362, endPoint x: 258, endPoint y: 299, distance: 515.9
click at [258, 299] on app-calendar-viewport "Sun 14 Mon 15 Tue 16 Wed 17 Thu 18 Fri 19 Sat 20 Sun 21 Mon 22 Tue 23 Wed 24 Th…" at bounding box center [562, 306] width 1124 height 417
drag, startPoint x: 384, startPoint y: 307, endPoint x: 493, endPoint y: 311, distance: 109.8
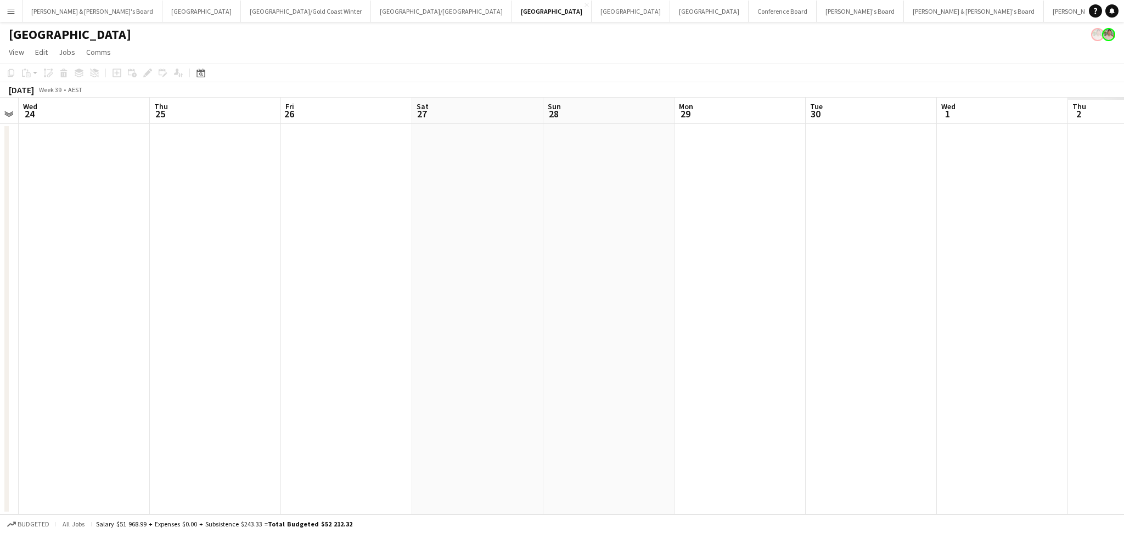
click at [368, 306] on app-calendar-viewport "Sun 21 Mon 22 Tue 23 Wed 24 Thu 25 Fri 26 Sat 27 Sun 28 Mon 29 Tue 30 Wed 1 Thu…" at bounding box center [562, 306] width 1124 height 417
drag, startPoint x: 661, startPoint y: 332, endPoint x: 462, endPoint y: 311, distance: 200.3
click at [462, 311] on app-calendar-viewport "Sun 21 Mon 22 Tue 23 Wed 24 Thu 25 Fri 26 Sat 27 Sun 28 Mon 29 Tue 30 Wed 1 Thu…" at bounding box center [562, 306] width 1124 height 417
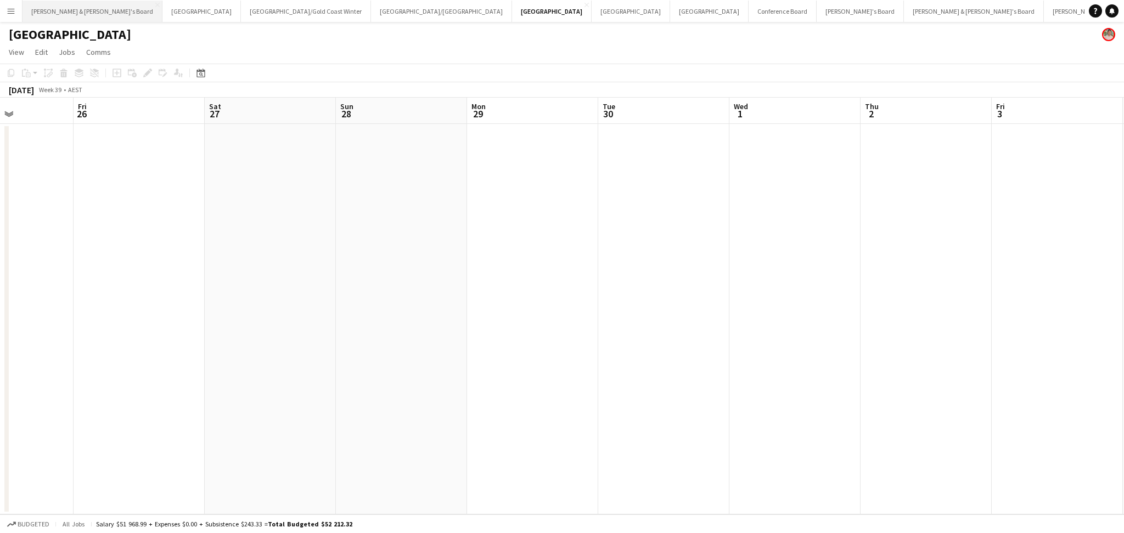
click at [69, 16] on button "[PERSON_NAME] & [PERSON_NAME]'s Board Close" at bounding box center [93, 11] width 140 height 21
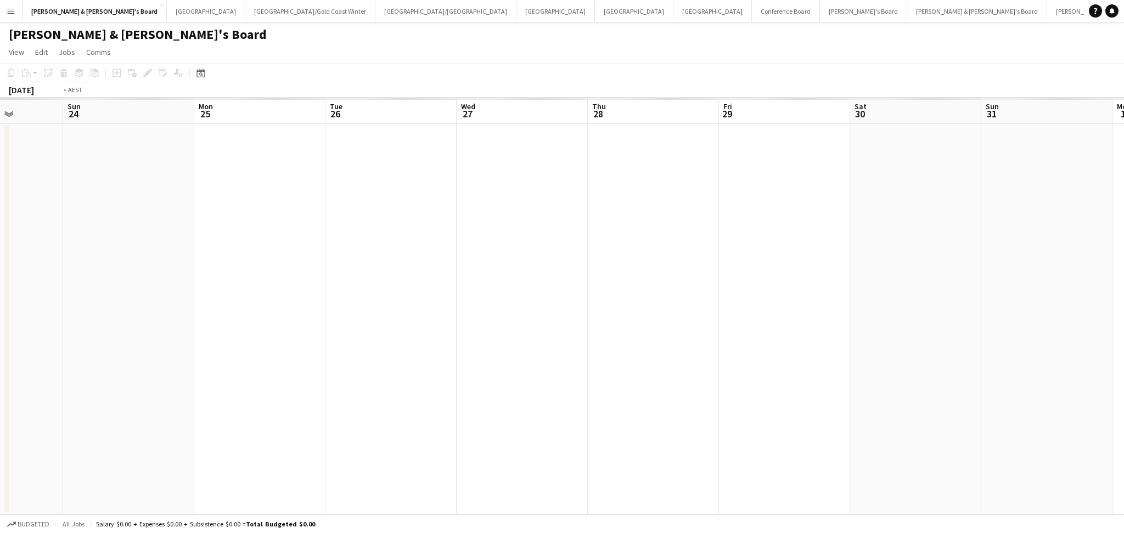
drag, startPoint x: 868, startPoint y: 404, endPoint x: 250, endPoint y: 349, distance: 619.9
click at [250, 349] on app-calendar-viewport "Wed 20 Thu 21 Fri 22 Sat 23 Sun 24 Mon 25 Tue 26 Wed 27 Thu 28 Fri 29 Sat 30 Su…" at bounding box center [562, 306] width 1124 height 417
drag, startPoint x: 892, startPoint y: 366, endPoint x: 254, endPoint y: 306, distance: 641.1
click at [254, 306] on app-calendar-viewport "Mon 25 Tue 26 Wed 27 Thu 28 Fri 29 Sat 30 Sun 31 Mon 1 Tue 2 Wed 3 Thu 4 Fri 5 …" at bounding box center [562, 306] width 1124 height 417
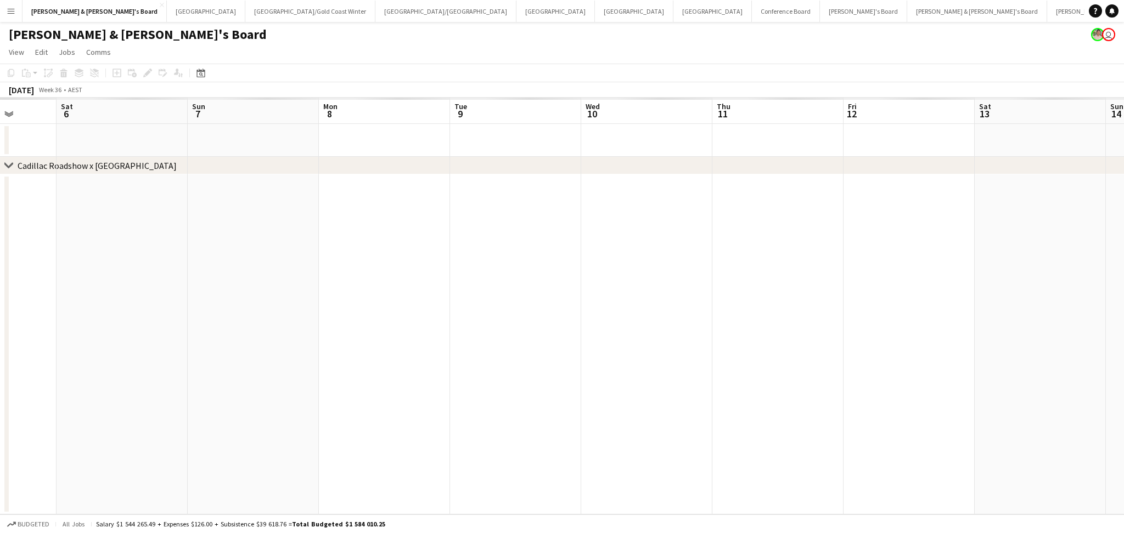
drag, startPoint x: 314, startPoint y: 331, endPoint x: 243, endPoint y: 295, distance: 80.3
click at [127, 299] on app-calendar-viewport "Tue 2 Wed 3 Thu 4 Fri 5 Sat 6 Sun 7 Mon 8 Tue 9 Wed 10 Thu 11 Fri 12 Sat 13 Sun…" at bounding box center [562, 306] width 1124 height 417
drag, startPoint x: 848, startPoint y: 347, endPoint x: 238, endPoint y: 298, distance: 612.2
click at [238, 298] on app-calendar-viewport "Tue 2 Wed 3 Thu 4 Fri 5 Sat 6 Sun 7 Mon 8 Tue 9 Wed 10 Thu 11 Fri 12 Sat 13 Sun…" at bounding box center [562, 306] width 1124 height 417
drag, startPoint x: 875, startPoint y: 358, endPoint x: 362, endPoint y: 328, distance: 513.5
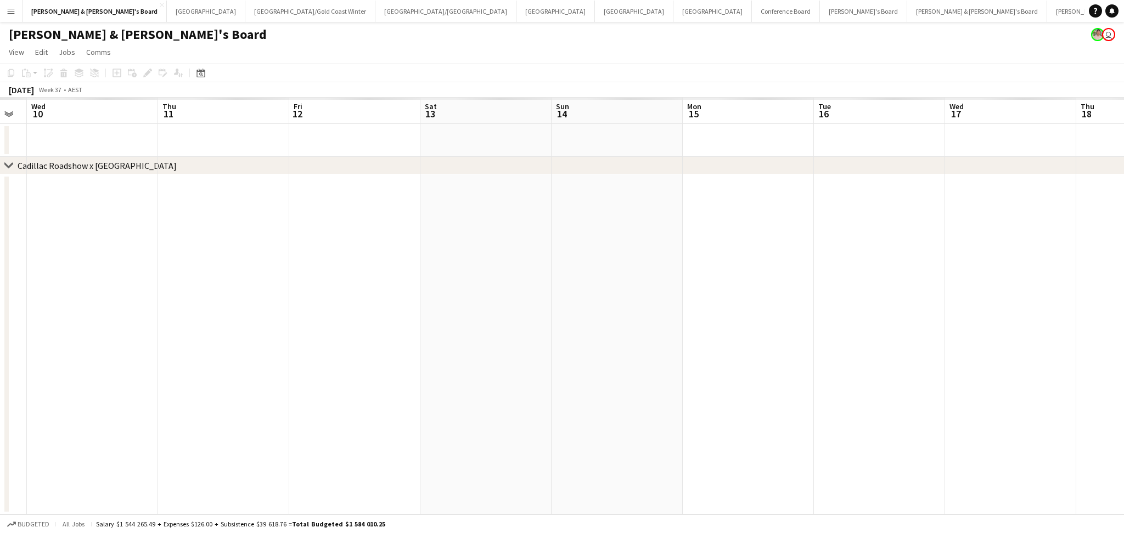
click at [362, 328] on app-calendar-viewport "Sun 7 Mon 8 Tue 9 Wed 10 Thu 11 Fri 12 Sat 13 Sun 14 Mon 15 Tue 16 Wed 17 Thu 1…" at bounding box center [562, 306] width 1124 height 417
drag, startPoint x: 863, startPoint y: 369, endPoint x: 401, endPoint y: 355, distance: 461.8
click at [388, 356] on app-calendar-viewport "Thu 11 Fri 12 Sat 13 Sun 14 Mon 15 Tue 16 Wed 17 Thu 18 Fri 19 Sat 20 Sun 21 Mo…" at bounding box center [562, 306] width 1124 height 417
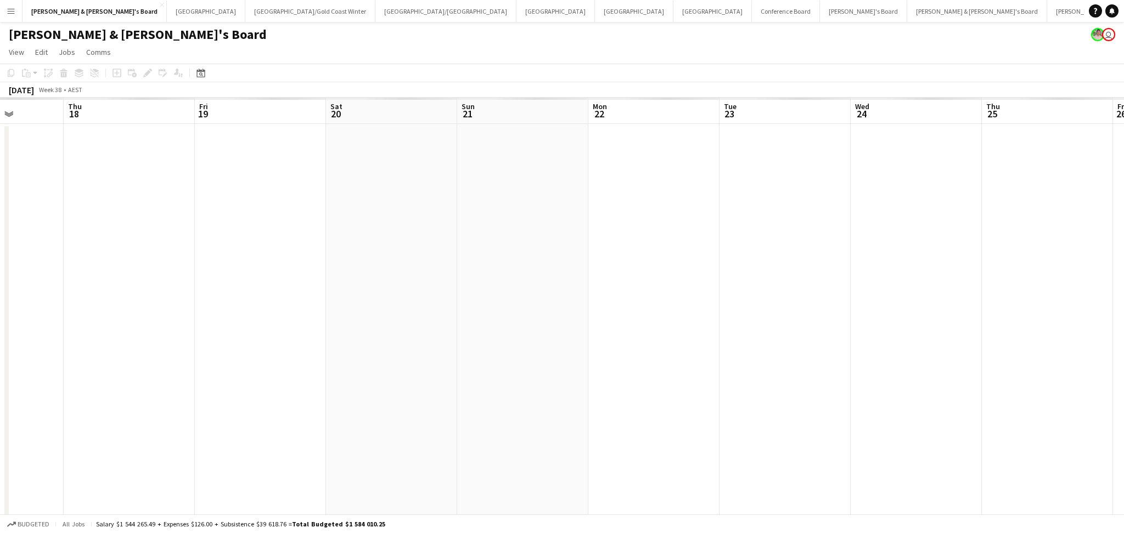
drag, startPoint x: 938, startPoint y: 387, endPoint x: 537, endPoint y: 384, distance: 401.2
drag, startPoint x: 676, startPoint y: 389, endPoint x: 532, endPoint y: 386, distance: 143.8
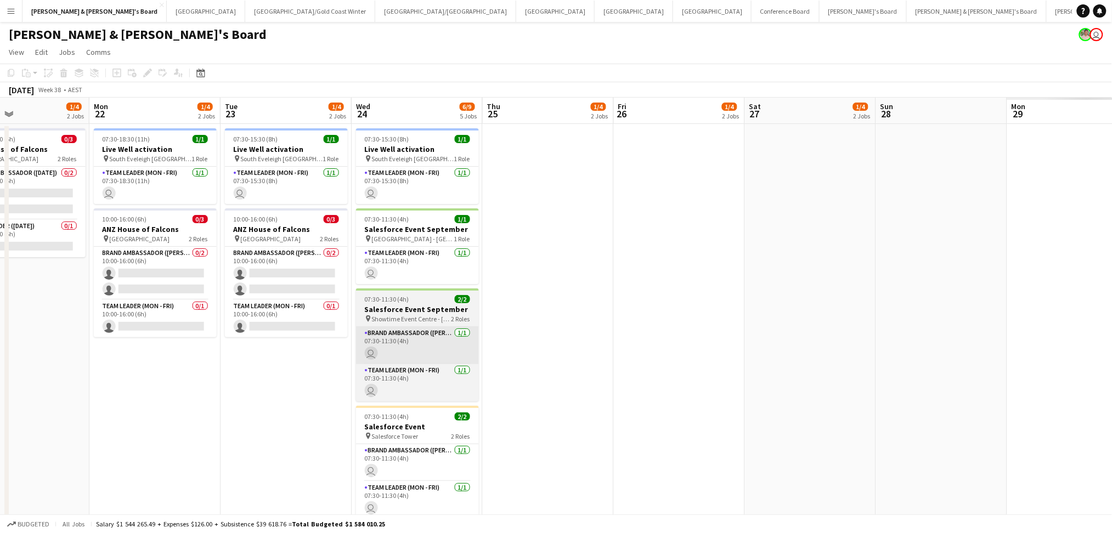
scroll to position [0, 265]
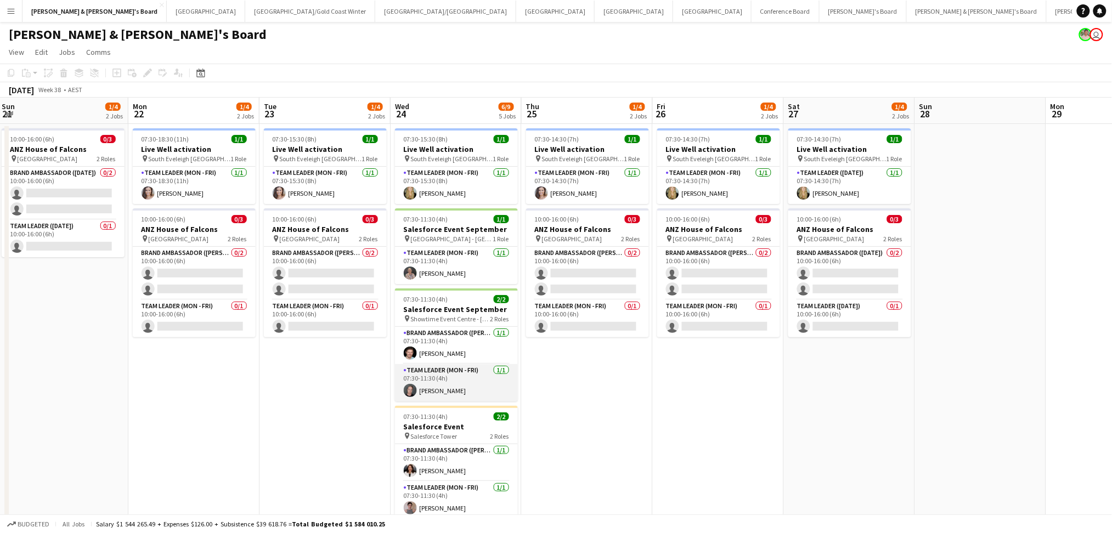
click at [440, 379] on app-card-role "Team Leader (Mon - Fri) 1/1 07:30-11:30 (4h) Jy Samon" at bounding box center [456, 382] width 123 height 37
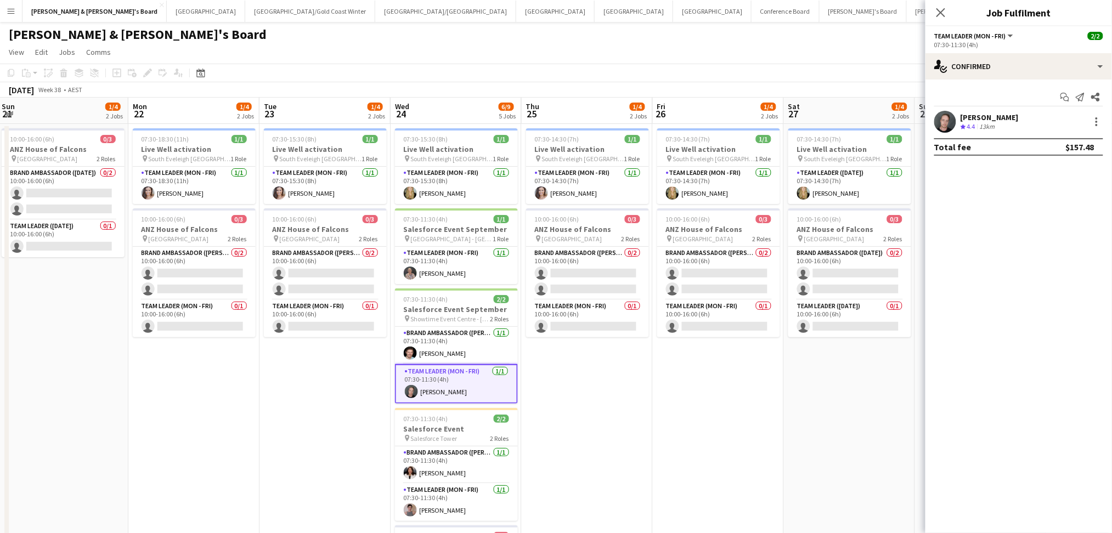
click at [969, 119] on div "Jy Samon" at bounding box center [990, 118] width 58 height 10
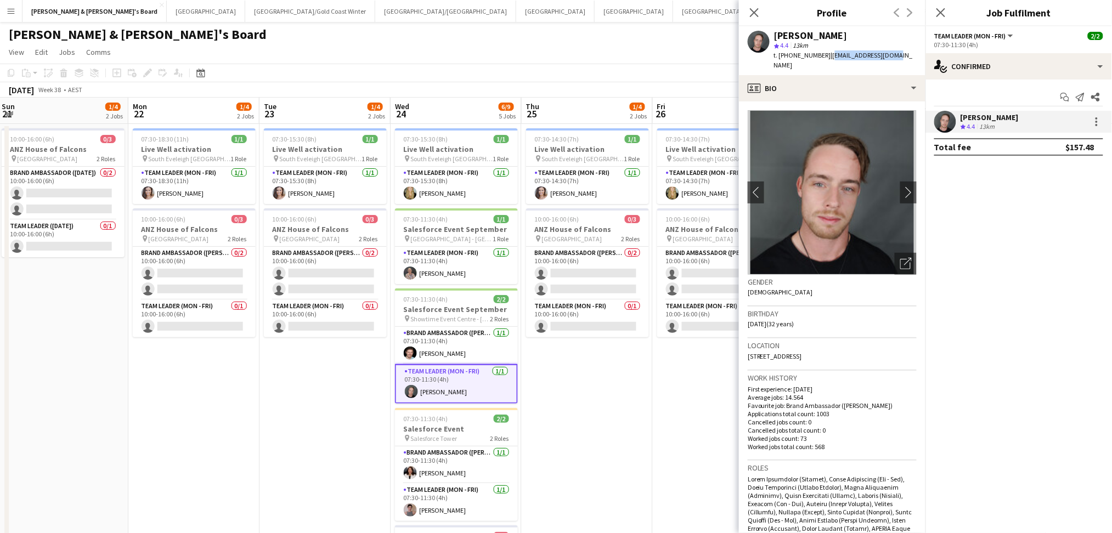
drag, startPoint x: 892, startPoint y: 54, endPoint x: 823, endPoint y: 55, distance: 69.2
click at [823, 55] on div "Jy Samon star 4.4 13km t. +61410066981 | jysamon93@gmail.com" at bounding box center [832, 50] width 187 height 49
copy span "jysamon93@gmail.com"
click at [445, 337] on app-card-role "Brand Ambassador (Mon - Fri) 1/1 07:30-11:30 (4h) Jack Van Staveren" at bounding box center [456, 345] width 123 height 37
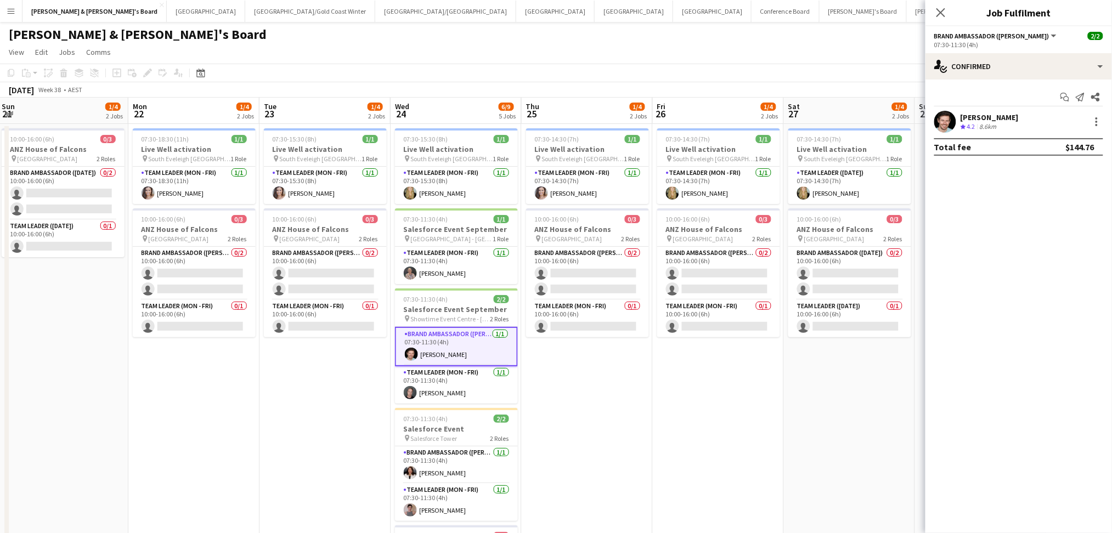
click at [946, 122] on app-user-avatar at bounding box center [946, 122] width 22 height 22
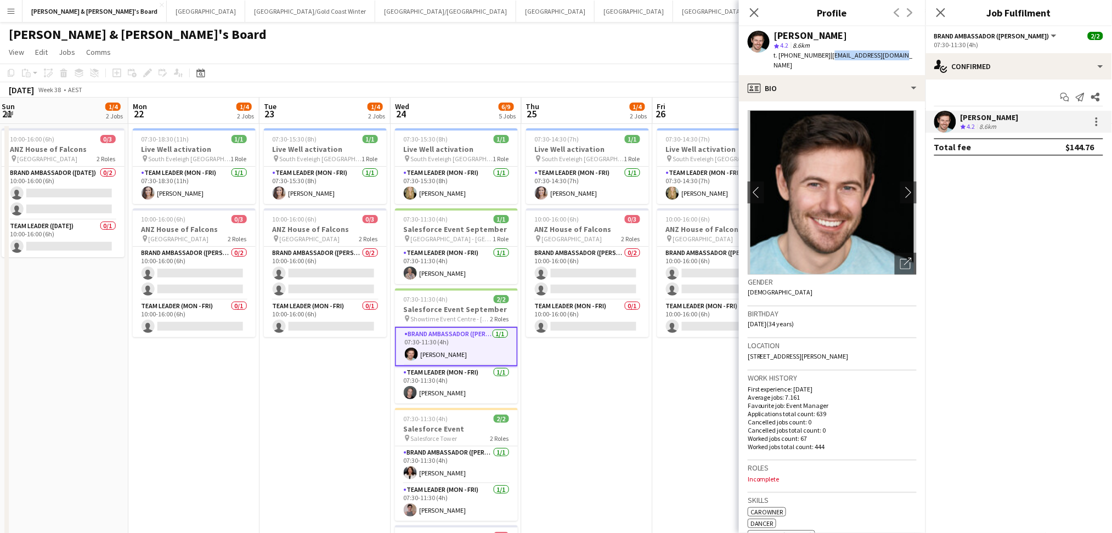
drag, startPoint x: 827, startPoint y: 53, endPoint x: 900, endPoint y: 54, distance: 73.0
click at [900, 54] on div "Jack Van Staveren star 4.2 8.6km t. +610400756300 | jackvanstav@gmail.com" at bounding box center [832, 50] width 187 height 49
copy span "jackvanstav@gmail.com"
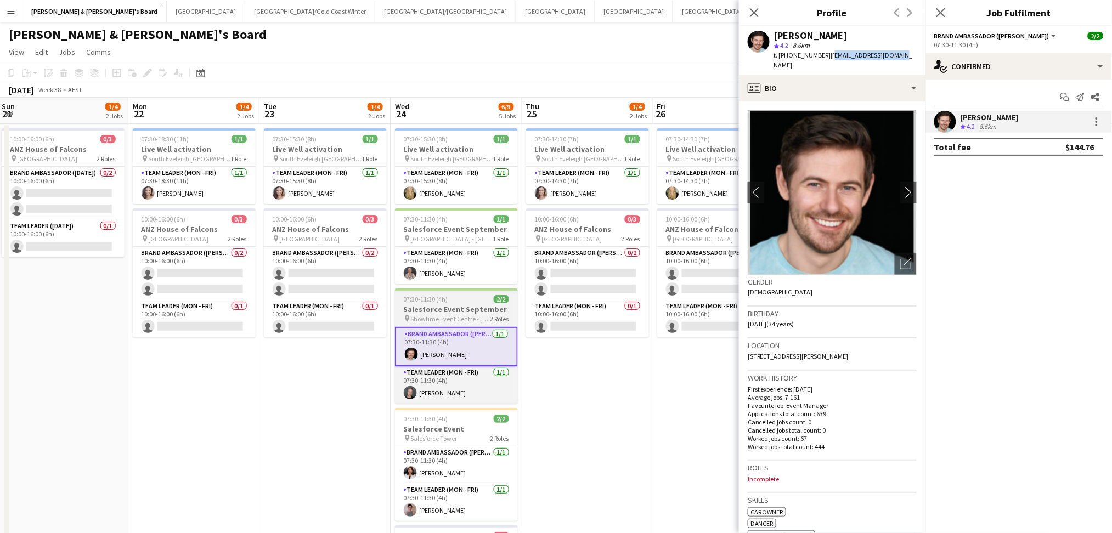
click at [460, 312] on h3 "Salesforce Event September" at bounding box center [456, 310] width 123 height 10
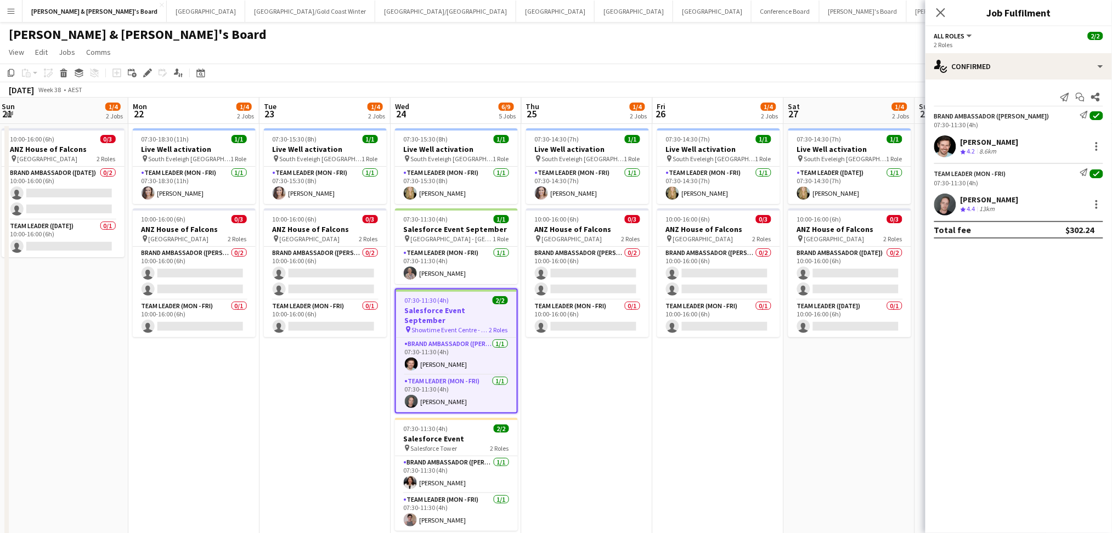
click at [460, 312] on h3 "Salesforce Event September" at bounding box center [456, 316] width 121 height 20
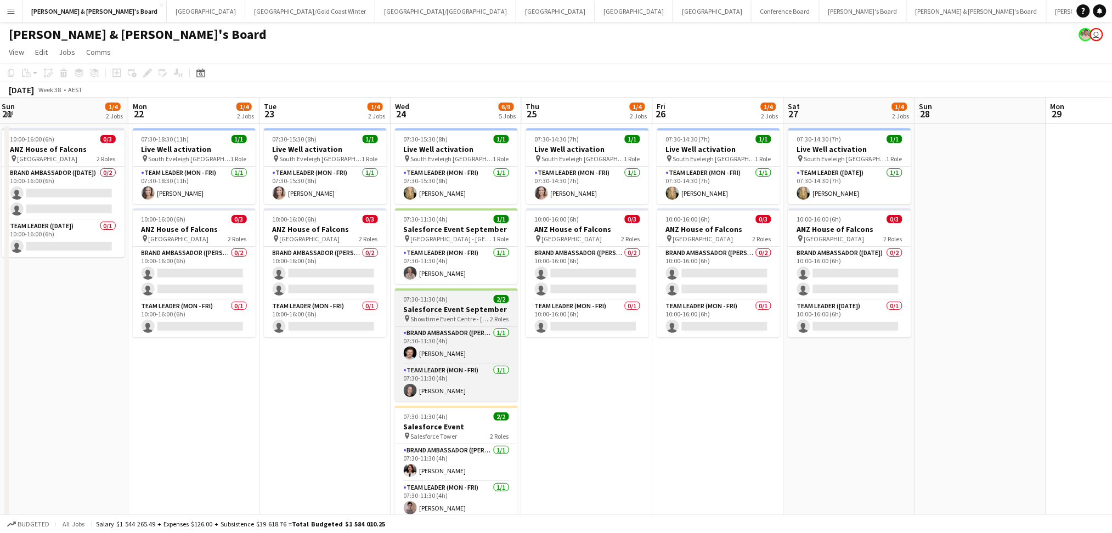
click at [460, 312] on h3 "Salesforce Event September" at bounding box center [456, 310] width 123 height 10
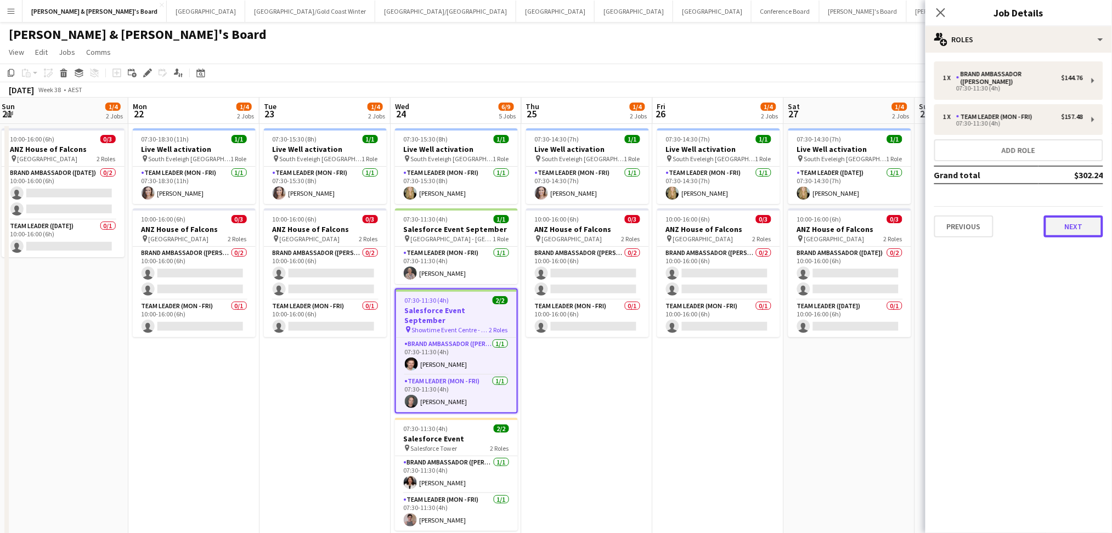
click at [1075, 223] on button "Next" at bounding box center [1073, 227] width 59 height 22
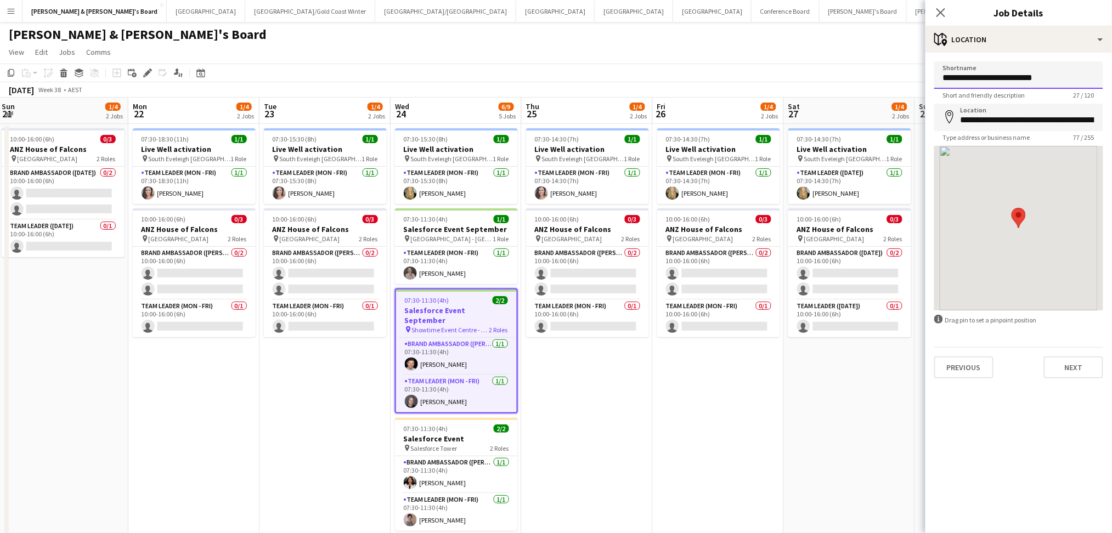
click at [1000, 77] on input "**********" at bounding box center [1019, 74] width 169 height 27
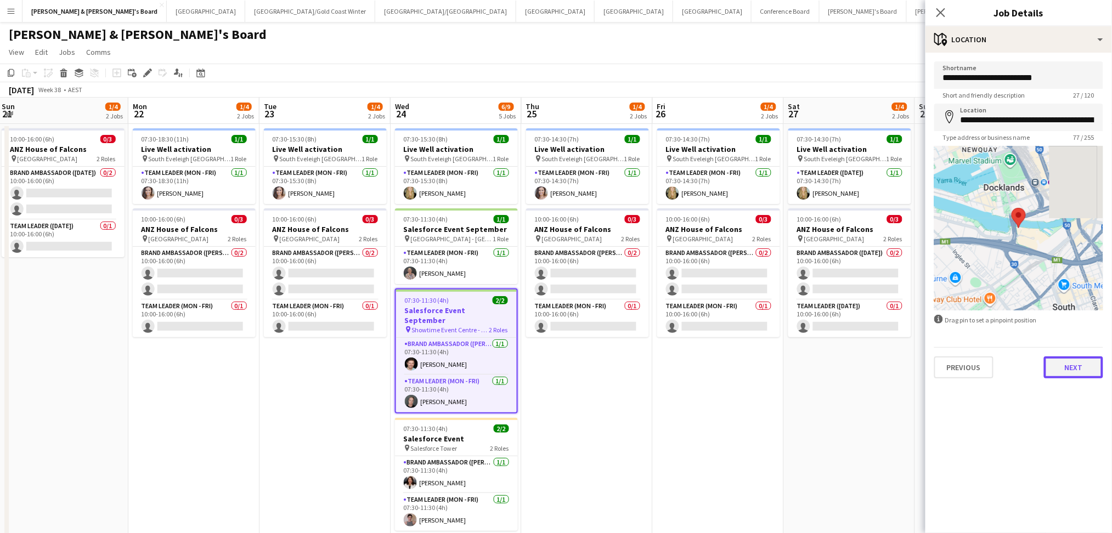
click at [1078, 364] on button "Next" at bounding box center [1073, 368] width 59 height 22
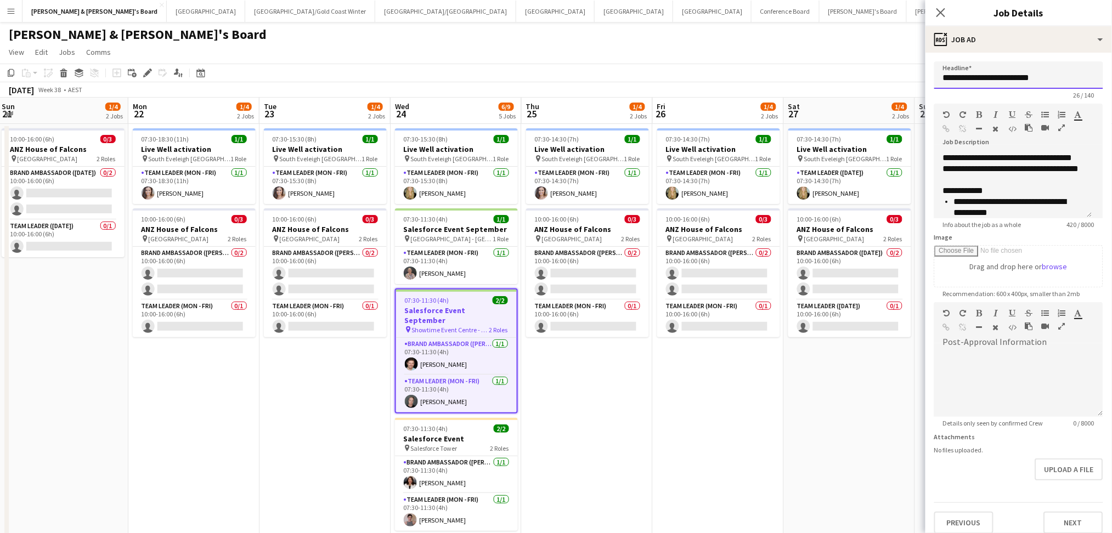
click at [985, 74] on input "**********" at bounding box center [1019, 74] width 169 height 27
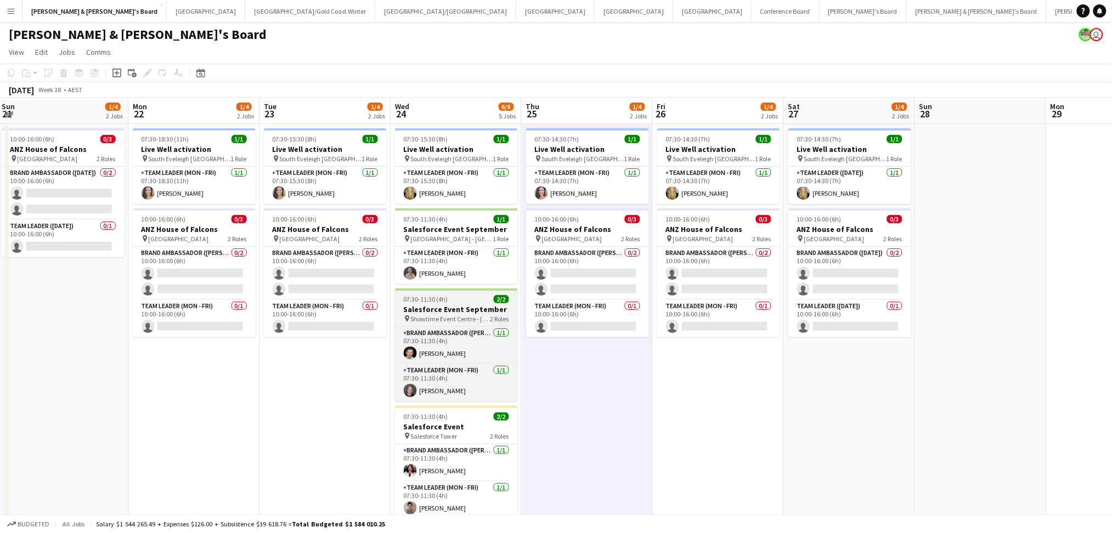
click at [459, 311] on h3 "Salesforce Event September" at bounding box center [456, 310] width 123 height 10
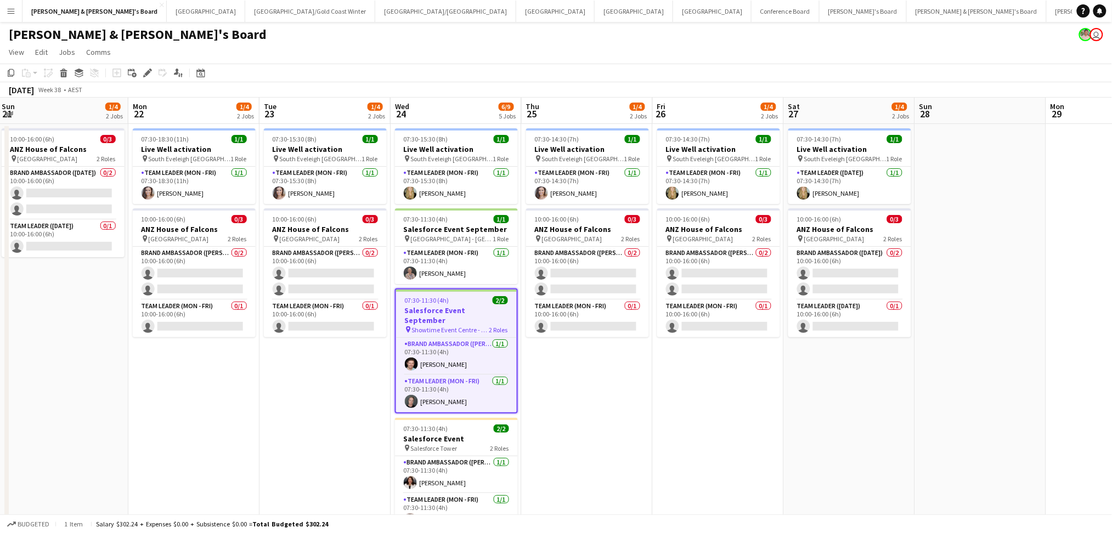
click at [459, 311] on h3 "Salesforce Event September" at bounding box center [456, 316] width 121 height 20
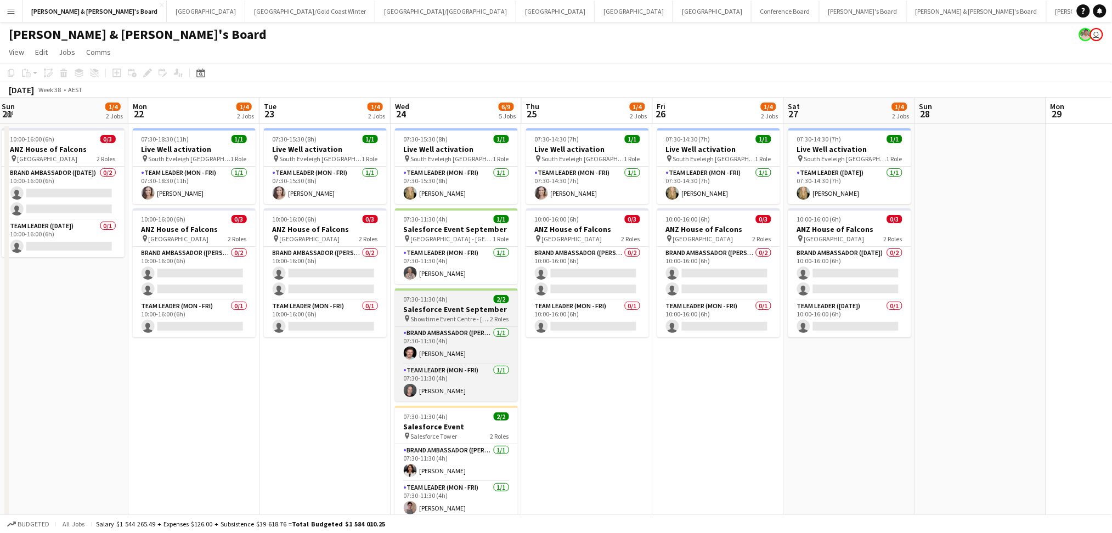
click at [459, 311] on h3 "Salesforce Event September" at bounding box center [456, 310] width 123 height 10
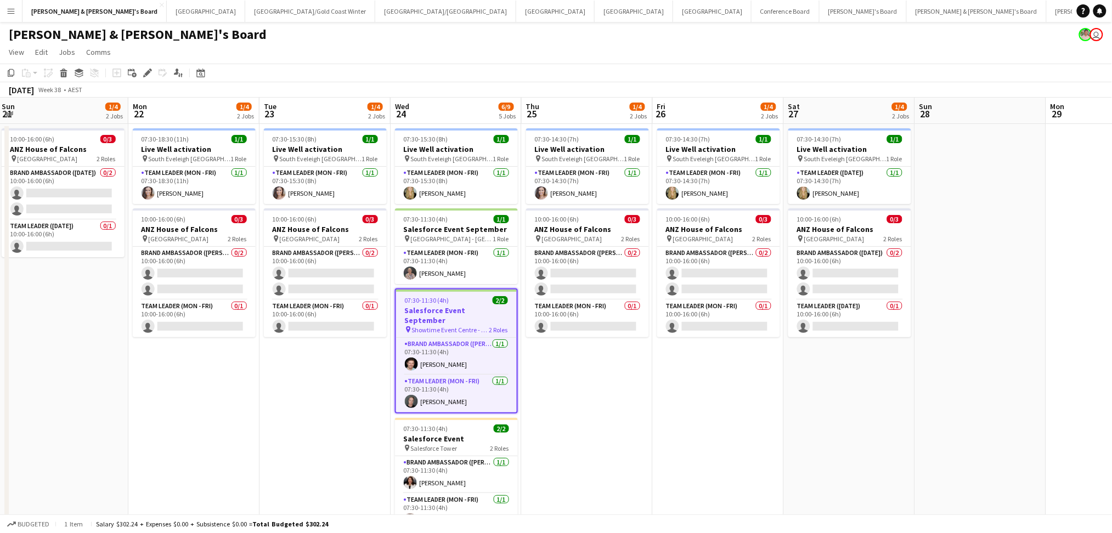
click at [459, 311] on h3 "Salesforce Event September" at bounding box center [456, 316] width 121 height 20
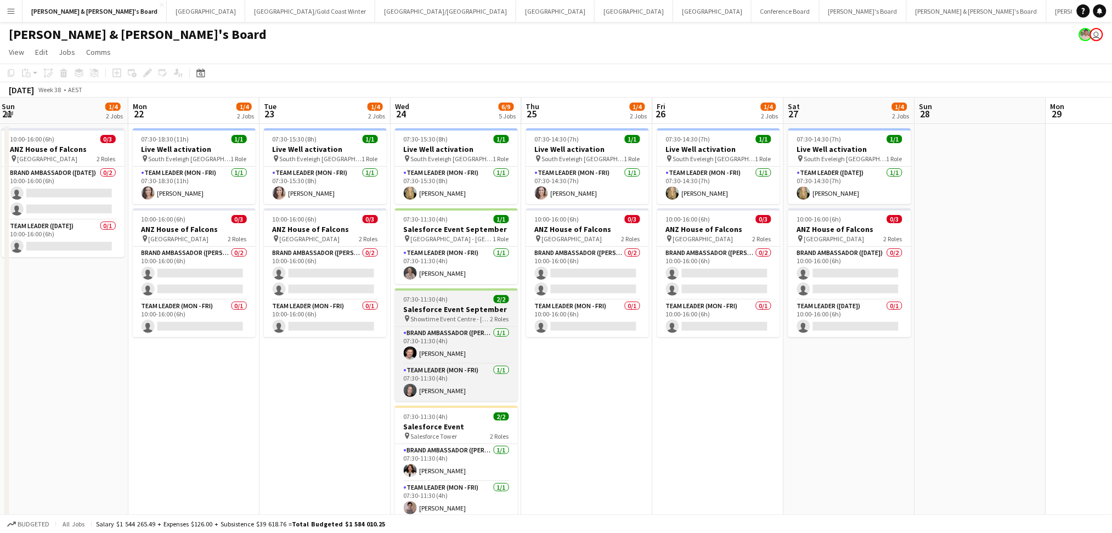
click at [459, 311] on h3 "Salesforce Event September" at bounding box center [456, 310] width 123 height 10
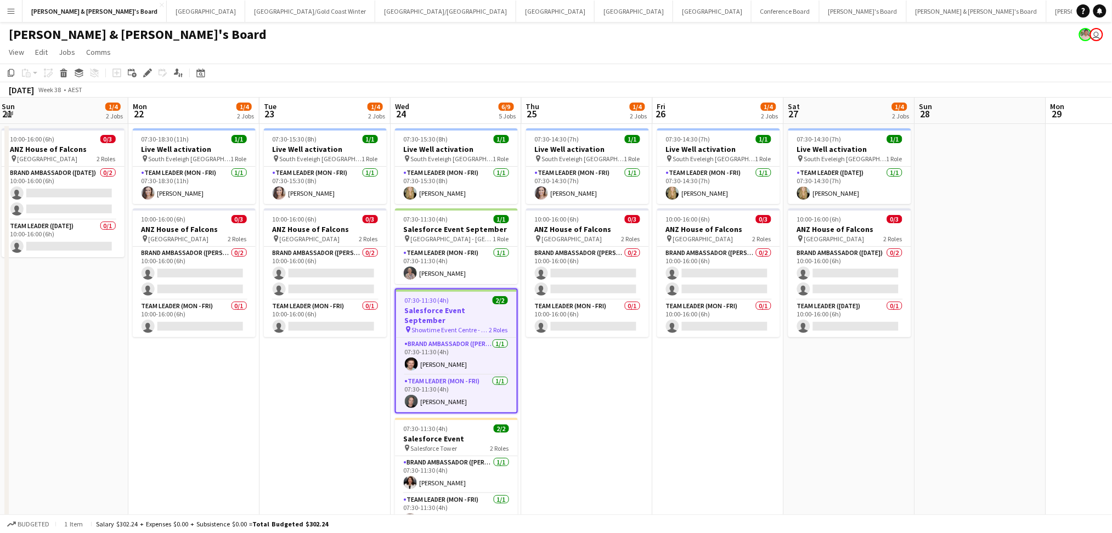
click at [459, 311] on h3 "Salesforce Event September" at bounding box center [456, 316] width 121 height 20
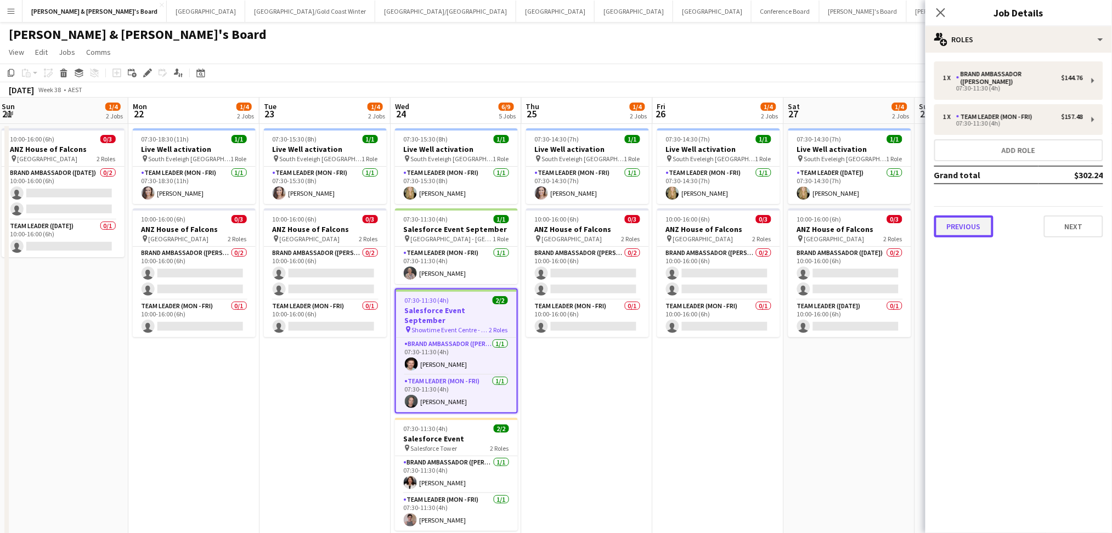
click at [986, 216] on button "Previous" at bounding box center [964, 227] width 59 height 22
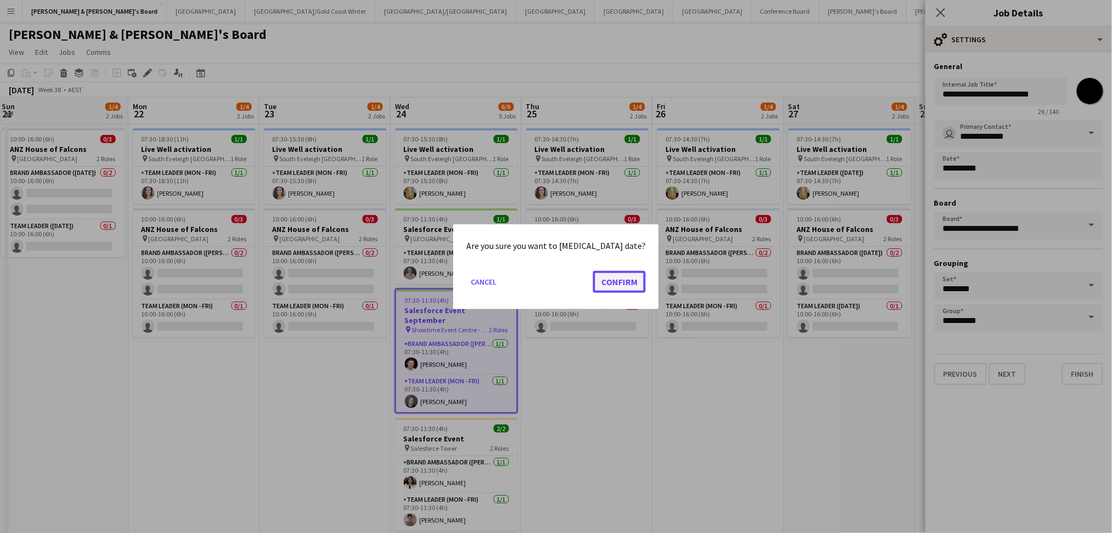
click at [621, 282] on button "Confirm" at bounding box center [619, 282] width 53 height 22
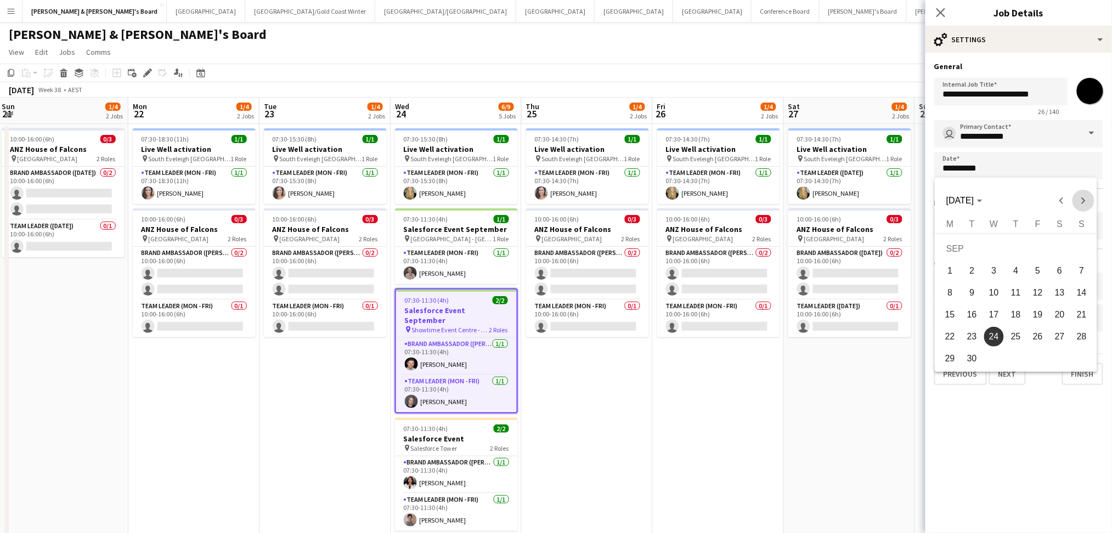
click at [1083, 201] on span "Next month" at bounding box center [1084, 201] width 22 height 22
click at [1011, 285] on span "9" at bounding box center [1017, 293] width 20 height 20
type input "**********"
